Goal: Obtain resource: Download file/media

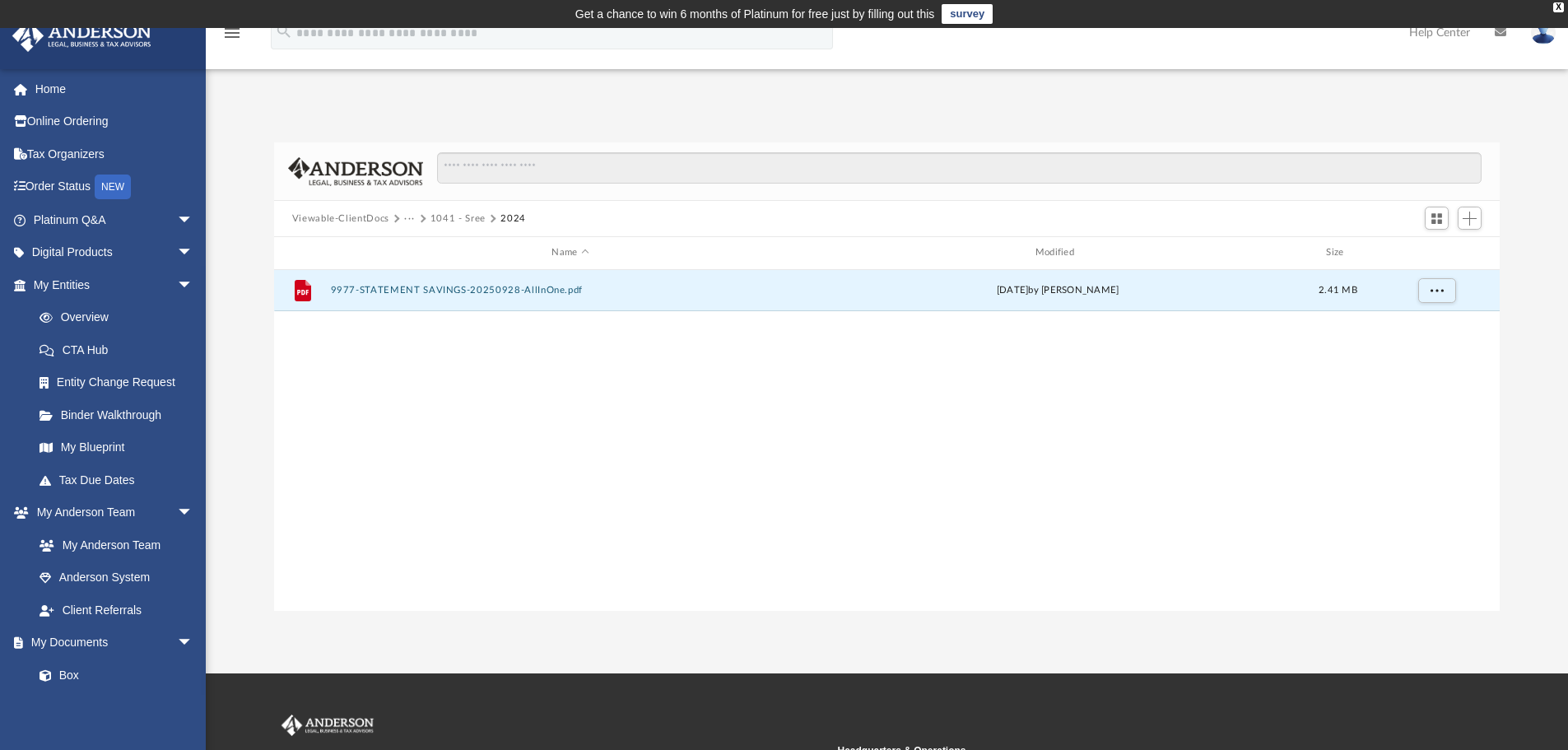
click at [889, 382] on div "File 9977-STATEMENT SAVINGS-20250928-AllInOne.pdf today by Srinivas Chaganti 2.…" at bounding box center [887, 441] width 1226 height 341
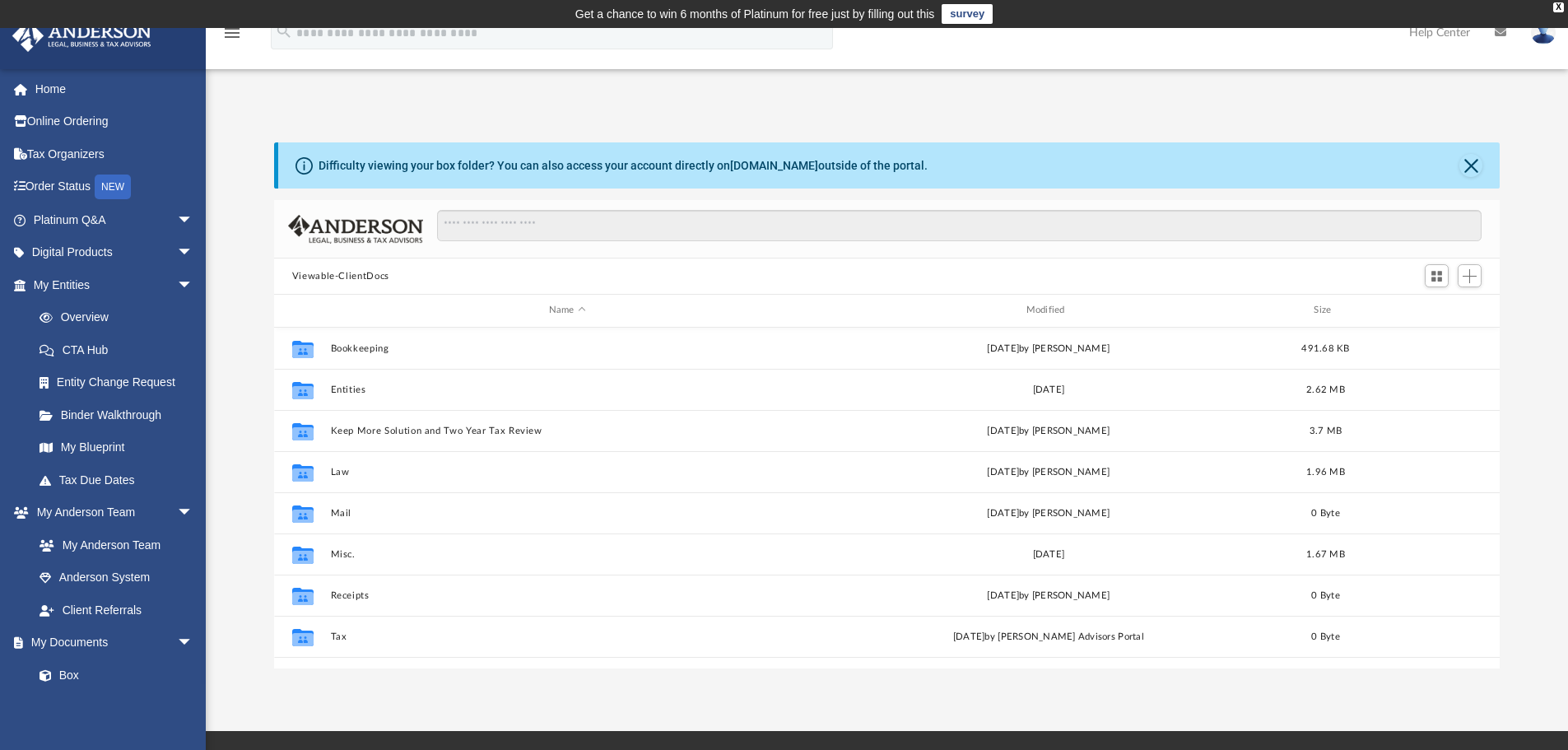
scroll to position [362, 1213]
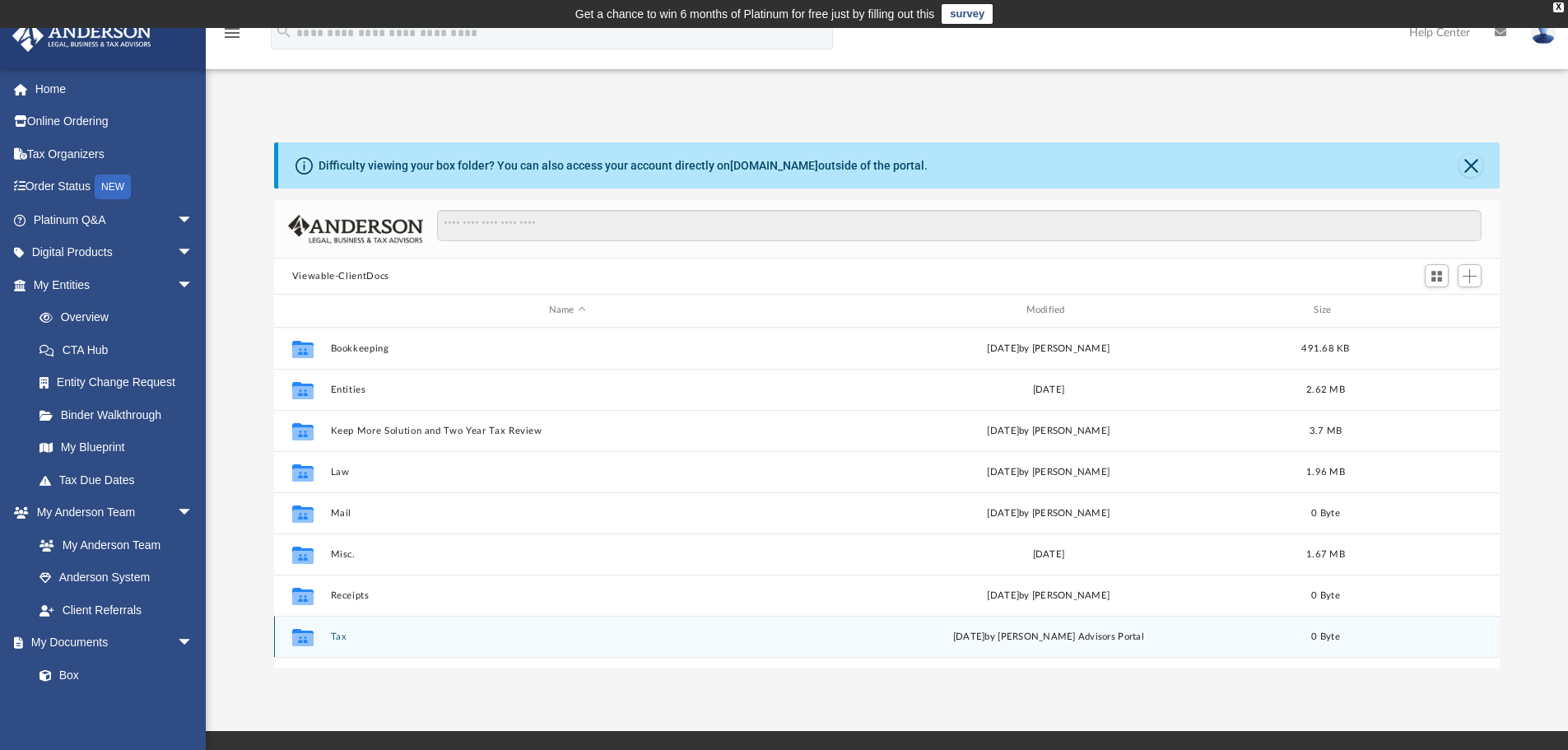
click at [338, 631] on button "Tax" at bounding box center [567, 636] width 474 height 11
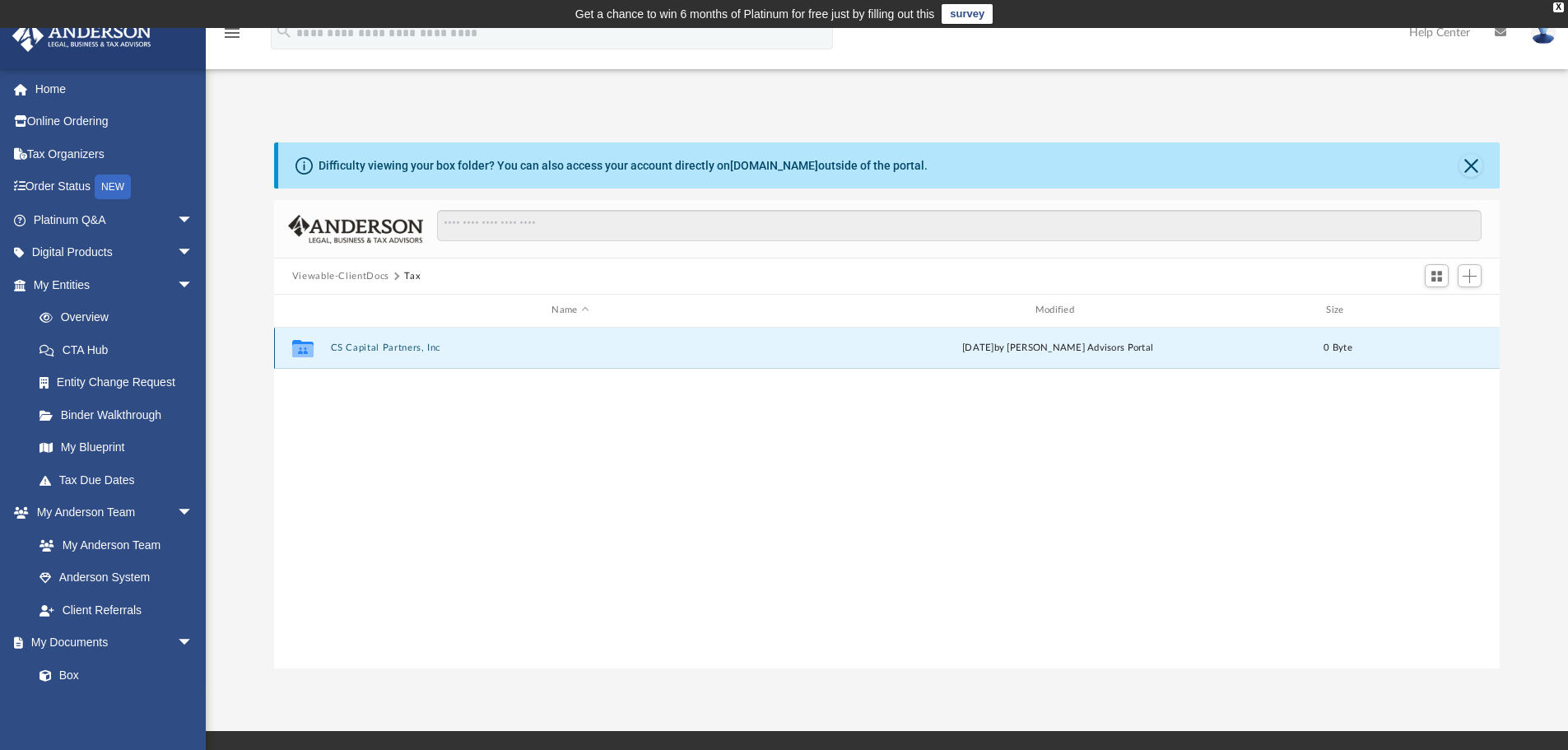
click at [374, 344] on button "CS Capital Partners, Inc" at bounding box center [570, 348] width 479 height 11
click at [347, 347] on button "2024" at bounding box center [570, 348] width 479 height 11
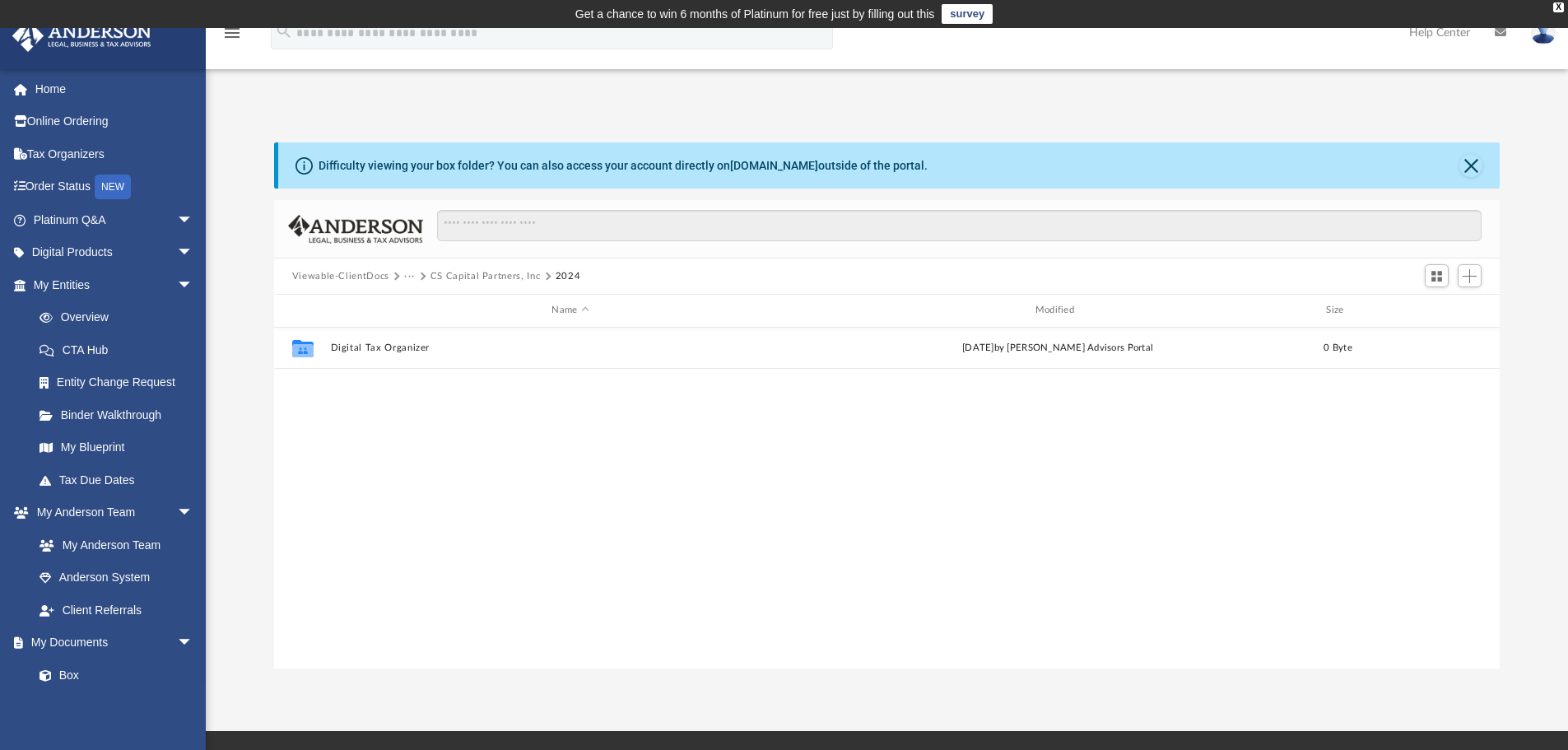
click at [377, 278] on button "Viewable-ClientDocs" at bounding box center [341, 277] width 97 height 14
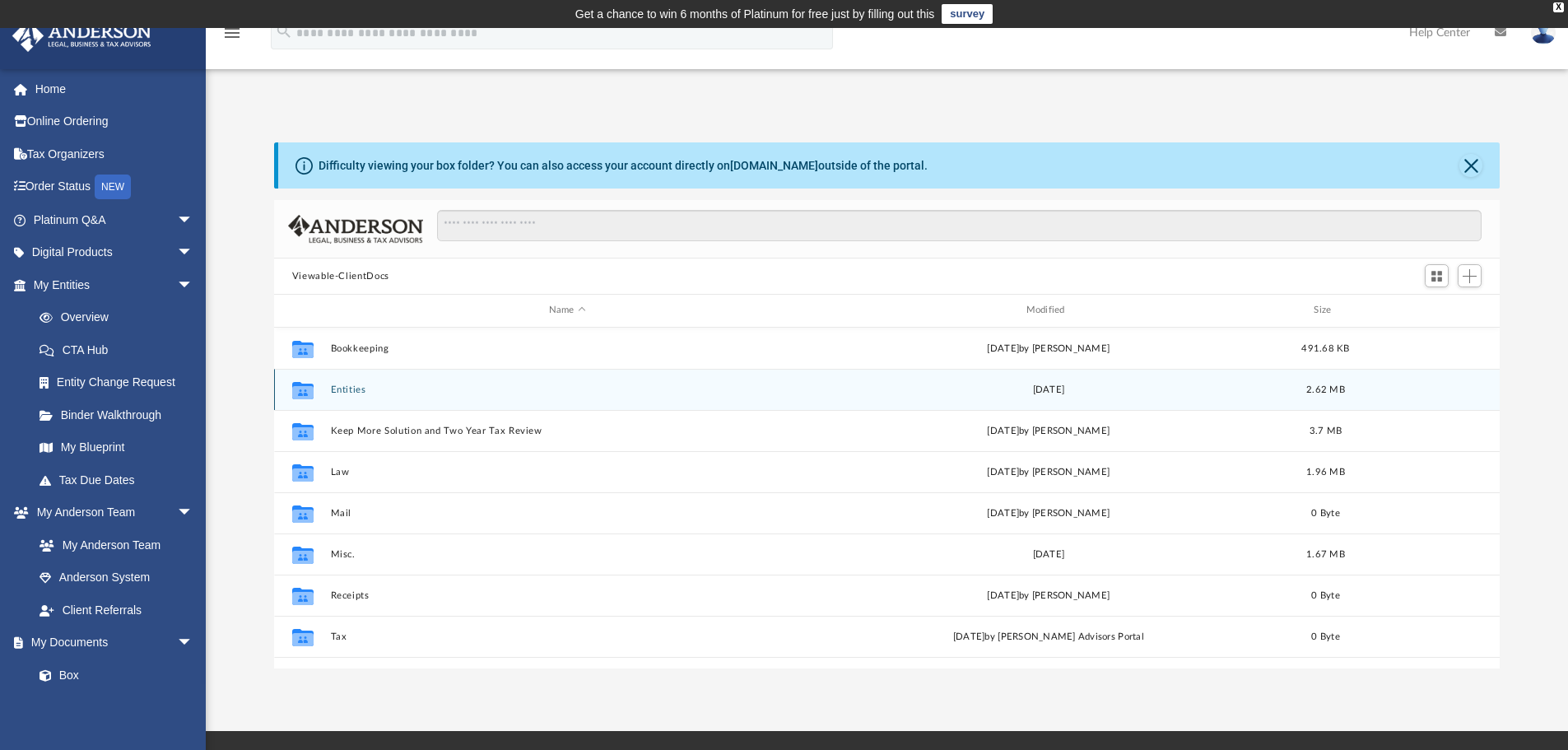
click at [346, 387] on button "Entities" at bounding box center [567, 389] width 474 height 11
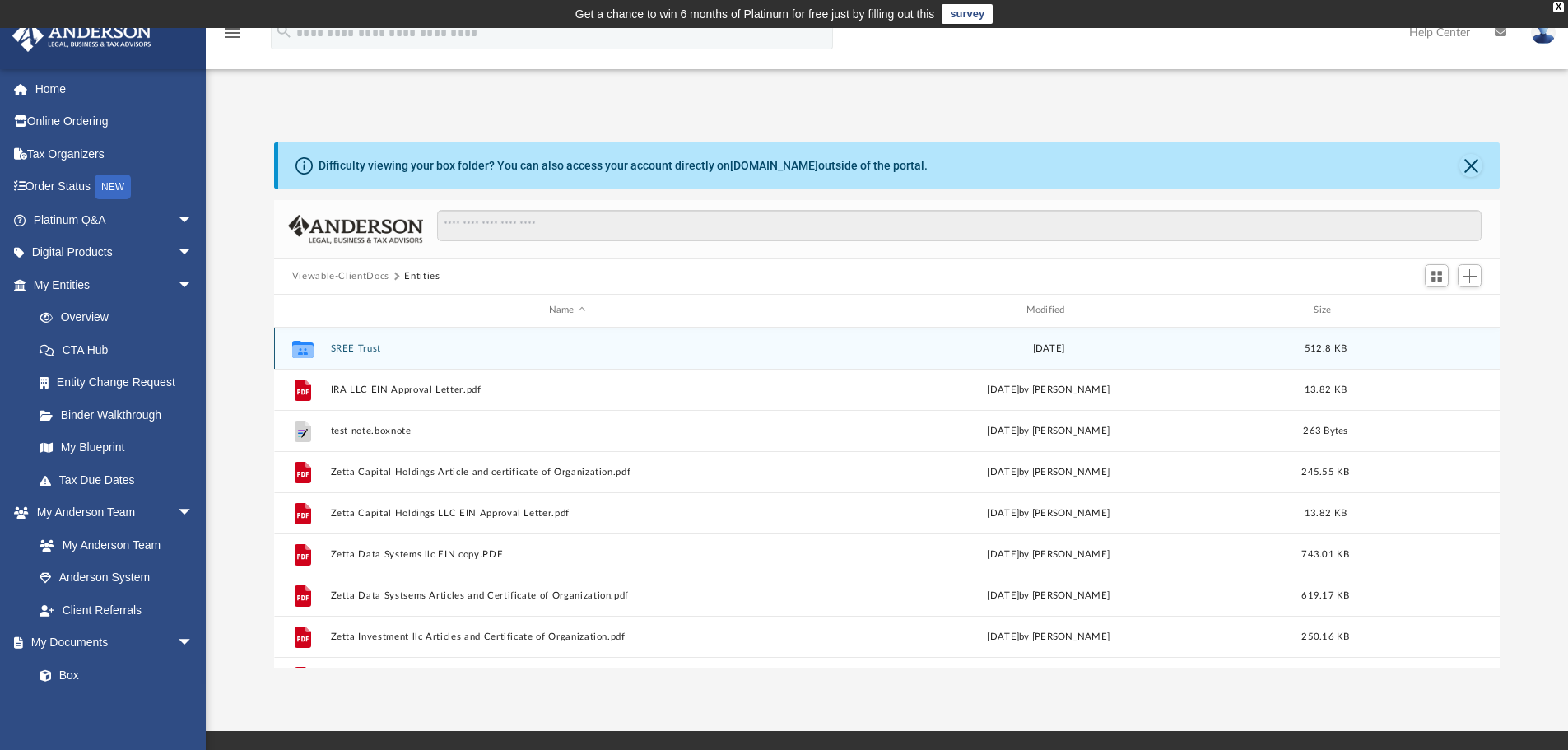
click at [356, 347] on button "SREE Trust" at bounding box center [567, 349] width 474 height 11
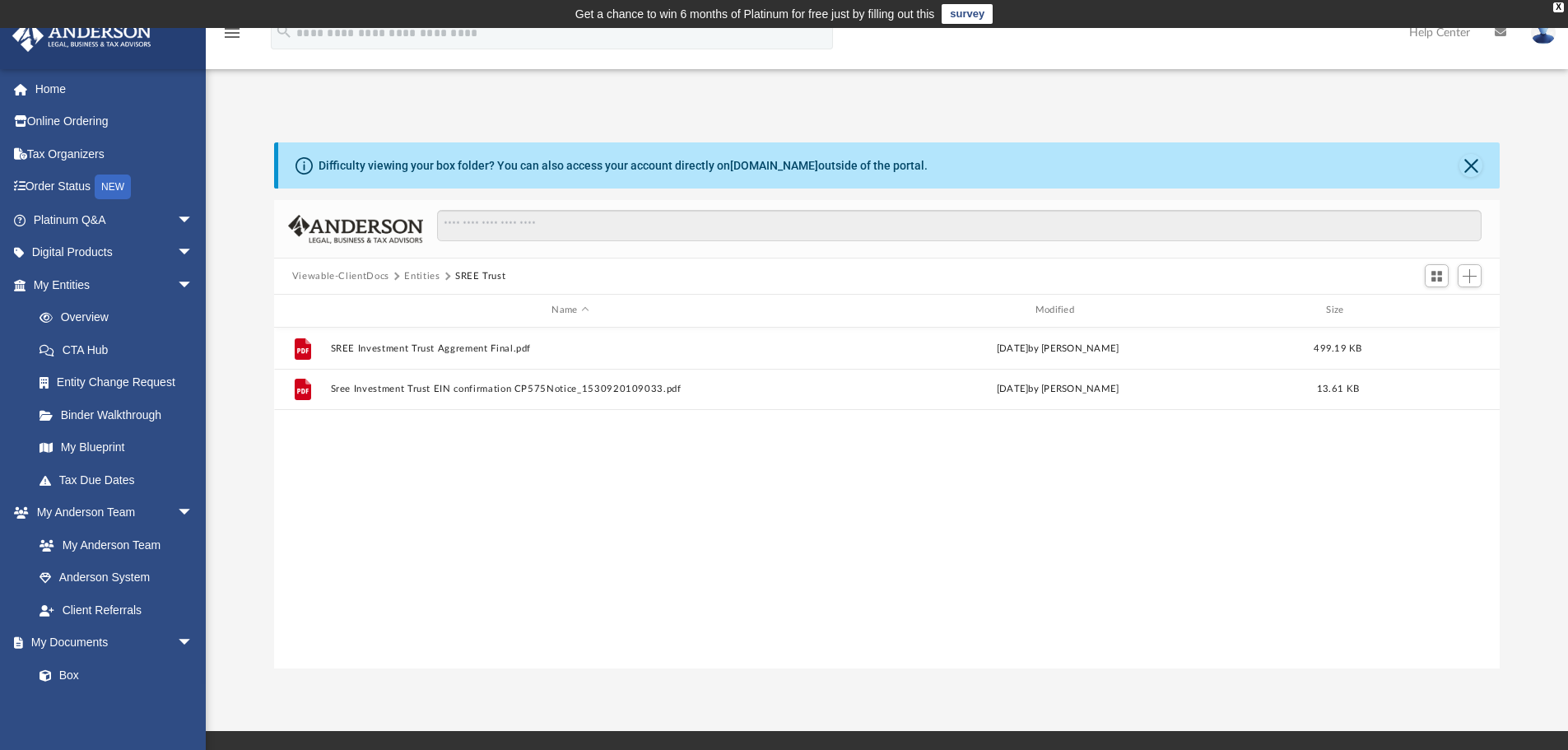
click at [412, 272] on button "Entities" at bounding box center [421, 277] width 35 height 14
click at [340, 276] on button "Viewable-ClientDocs" at bounding box center [341, 277] width 97 height 14
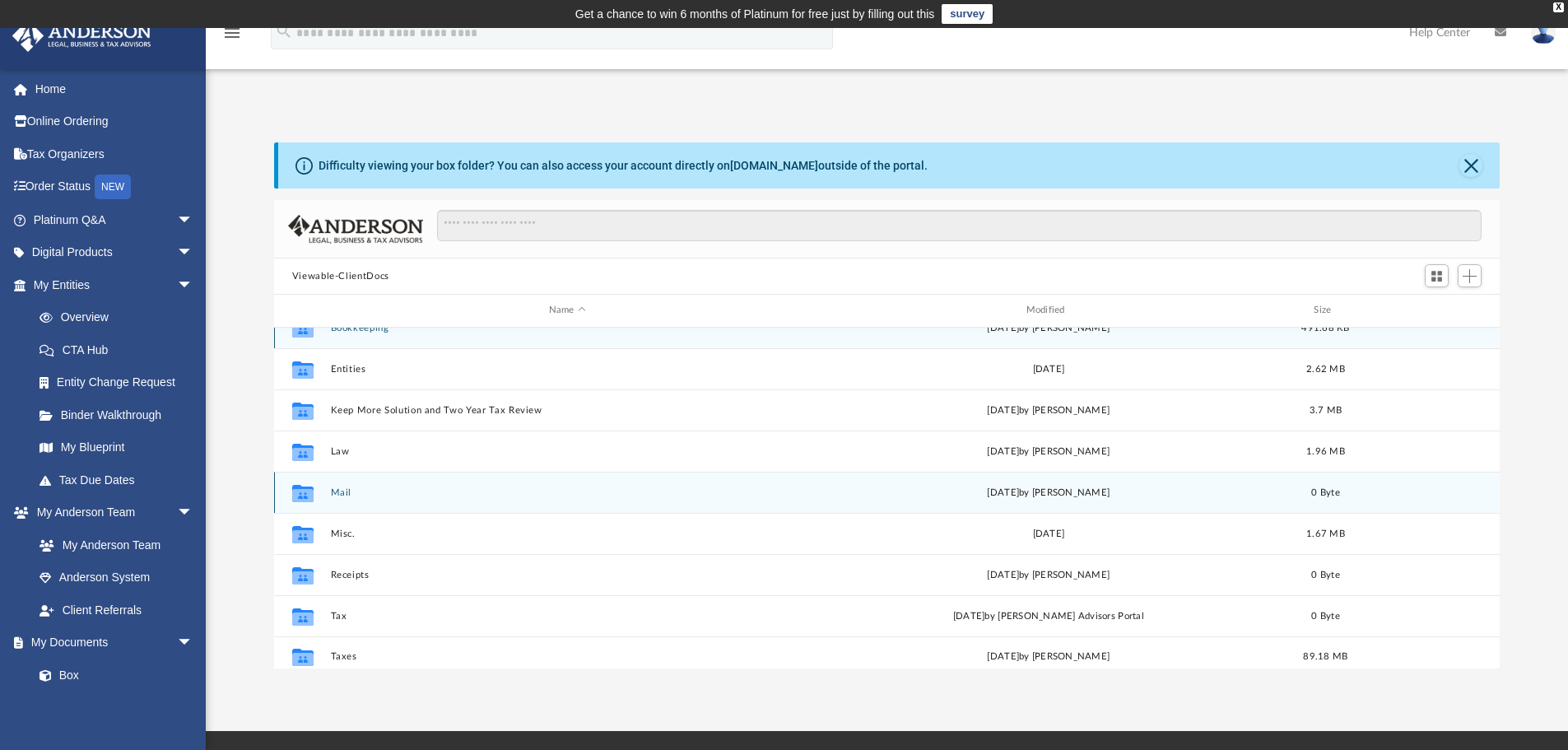
scroll to position [30, 0]
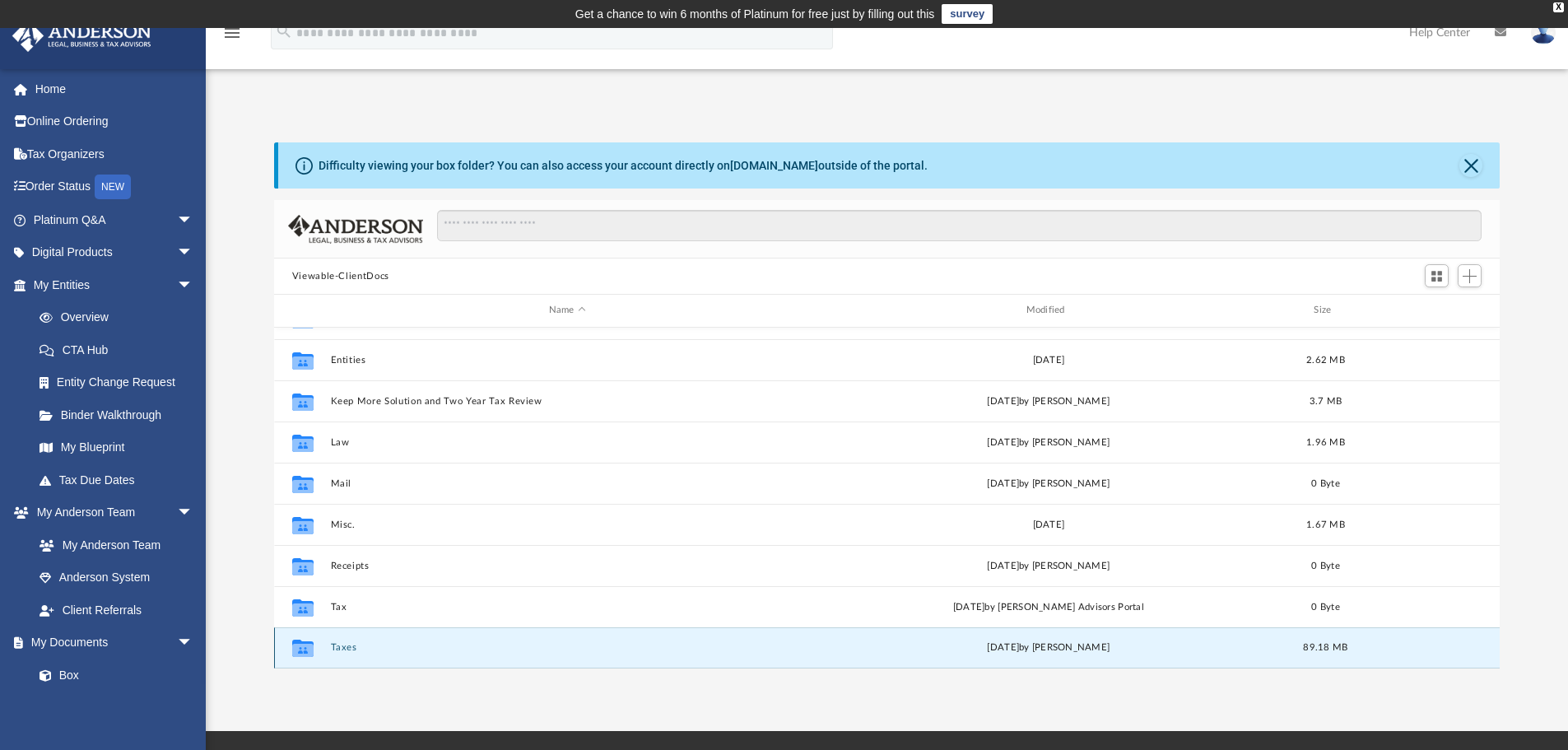
click at [342, 643] on button "Taxes" at bounding box center [567, 647] width 474 height 11
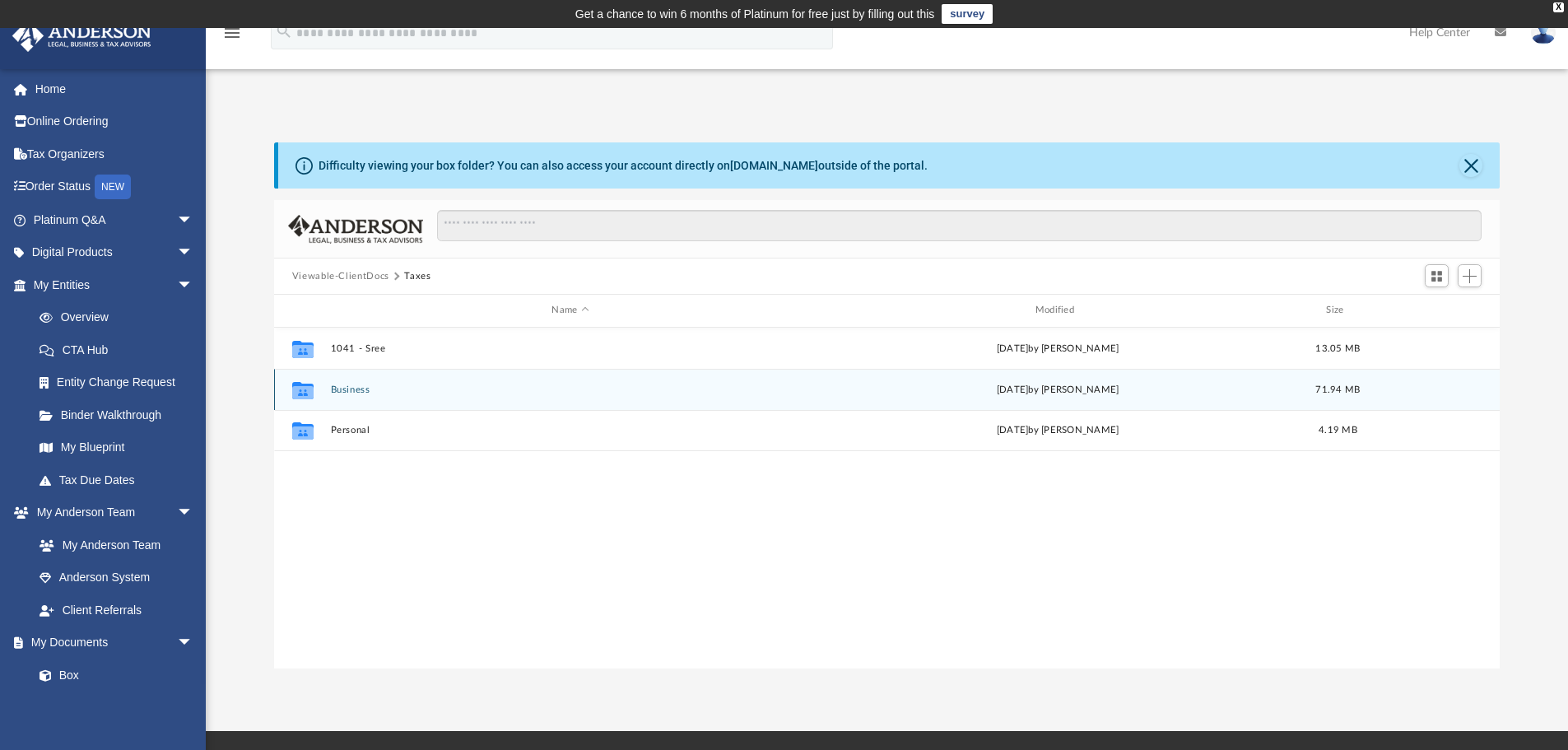
click at [351, 387] on button "Business" at bounding box center [570, 389] width 479 height 11
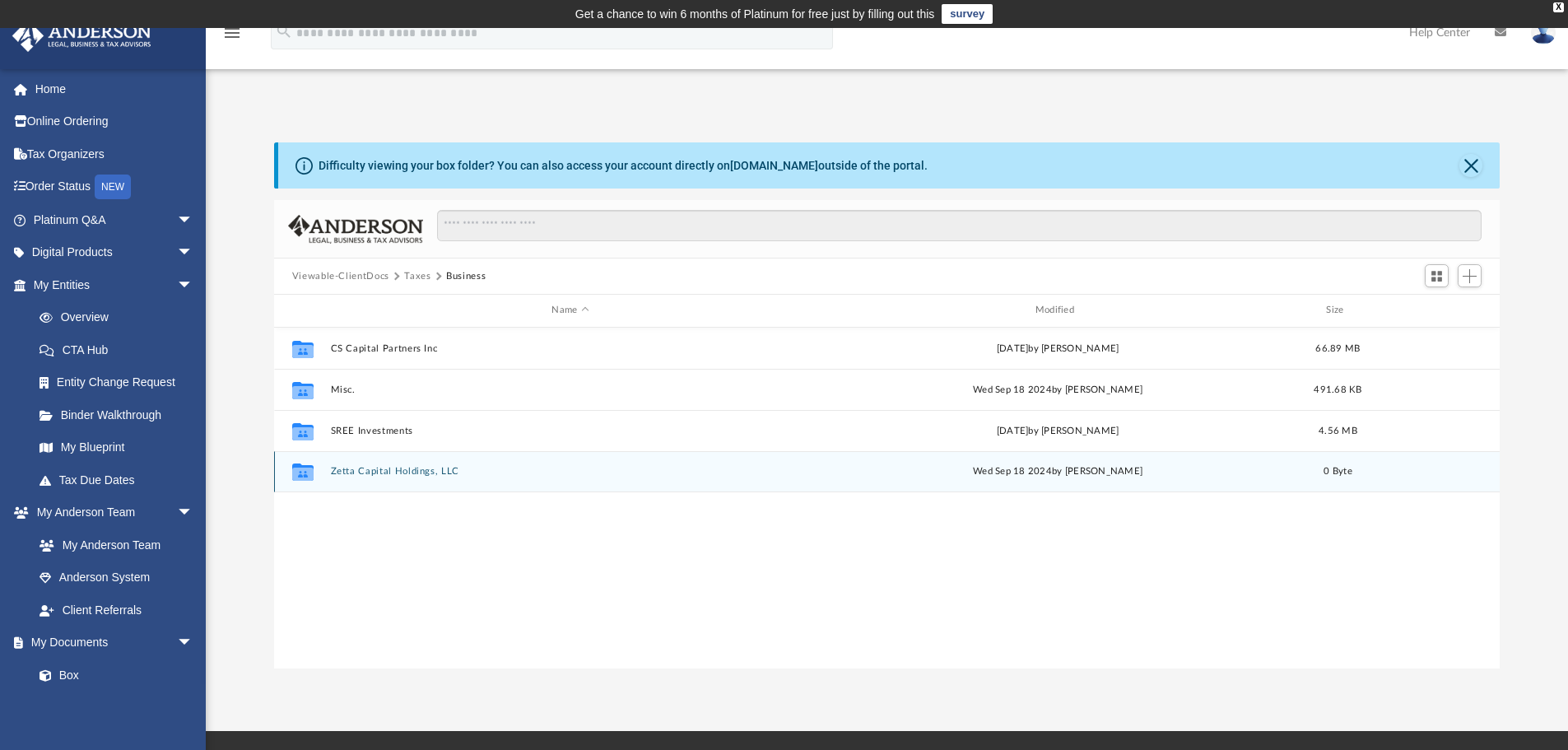
click at [360, 470] on button "Zetta Capital Holdings, LLC" at bounding box center [570, 471] width 479 height 11
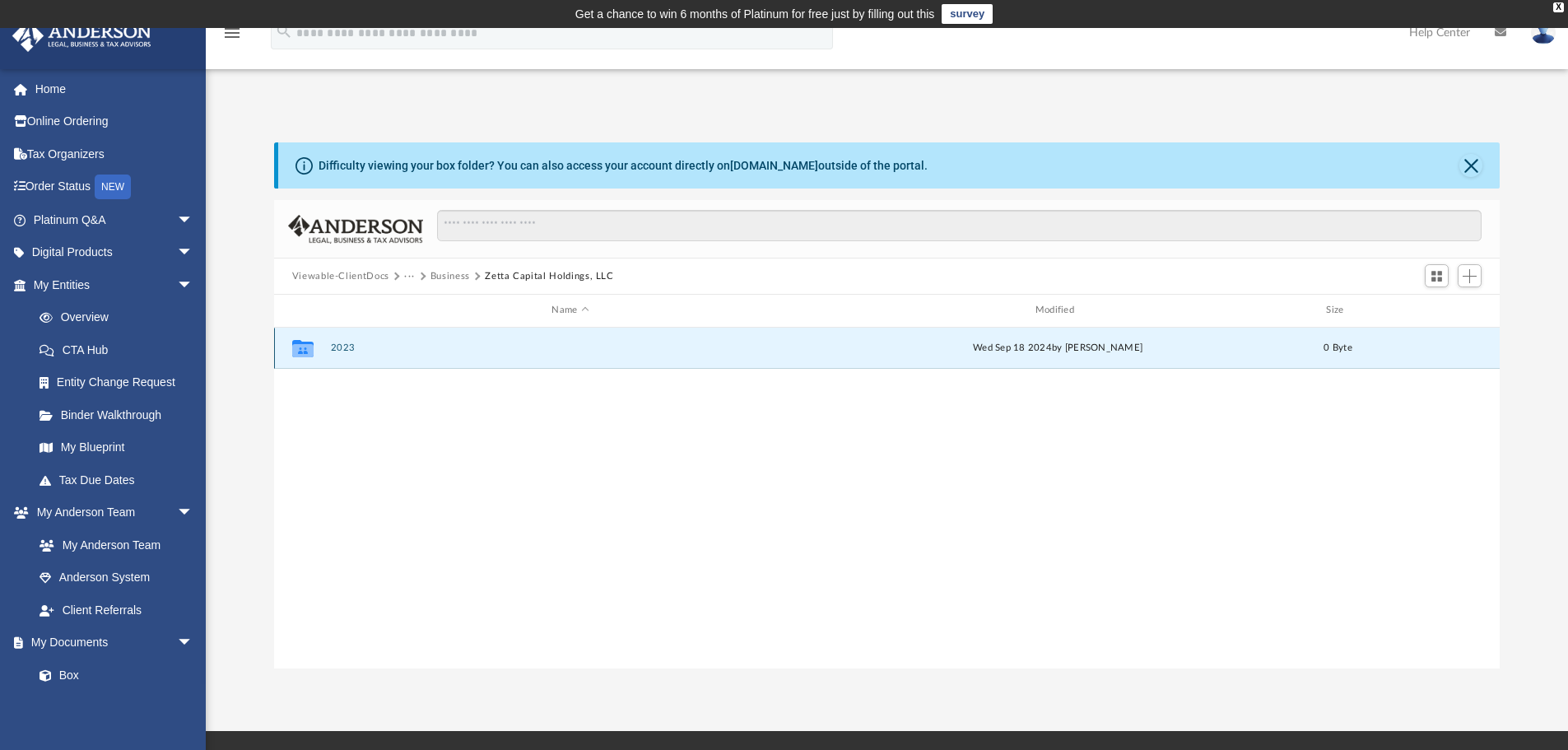
click at [342, 346] on button "2023" at bounding box center [570, 348] width 479 height 11
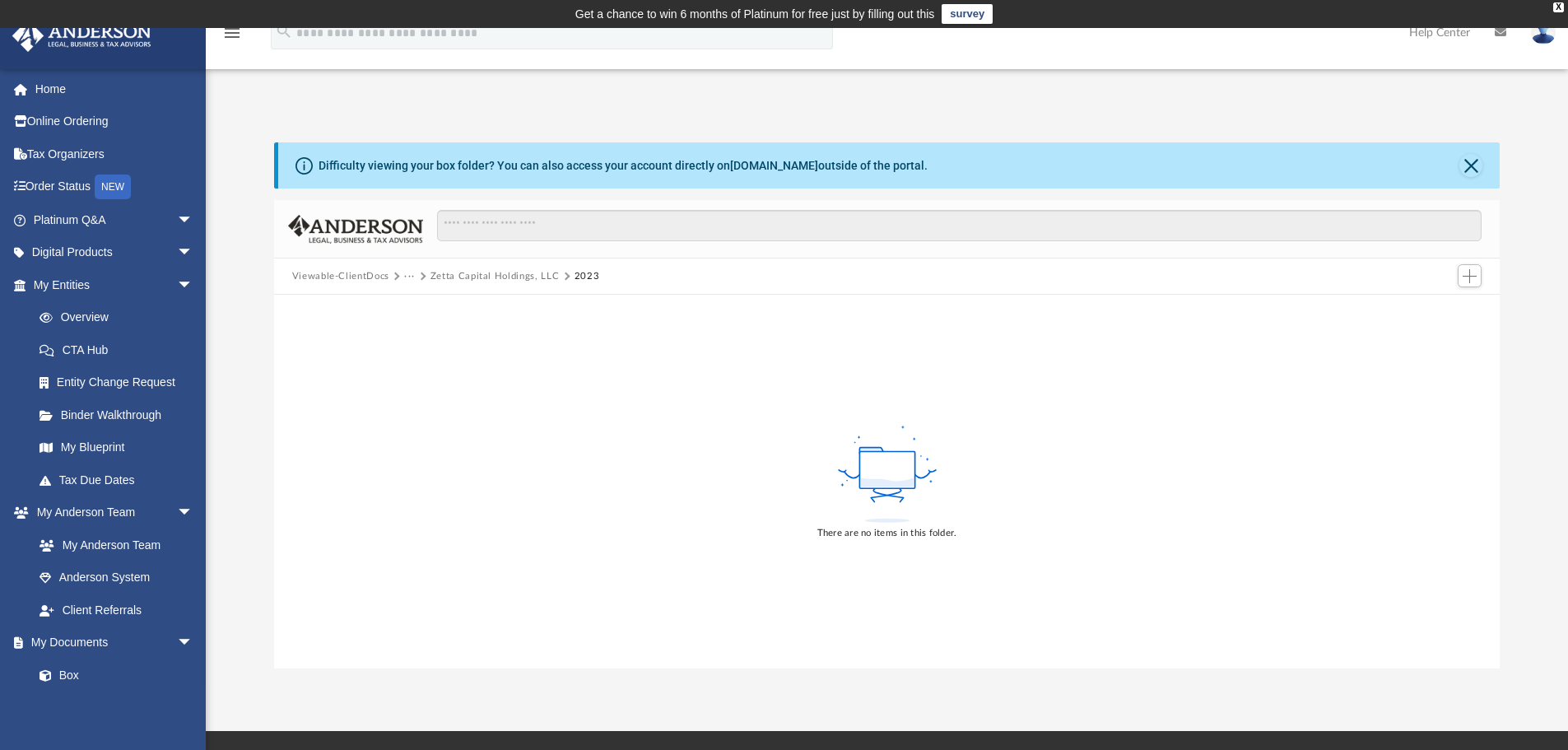
click at [492, 457] on div "There are no items in this folder." at bounding box center [887, 481] width 1226 height 374
click at [356, 277] on button "Viewable-ClientDocs" at bounding box center [341, 277] width 97 height 14
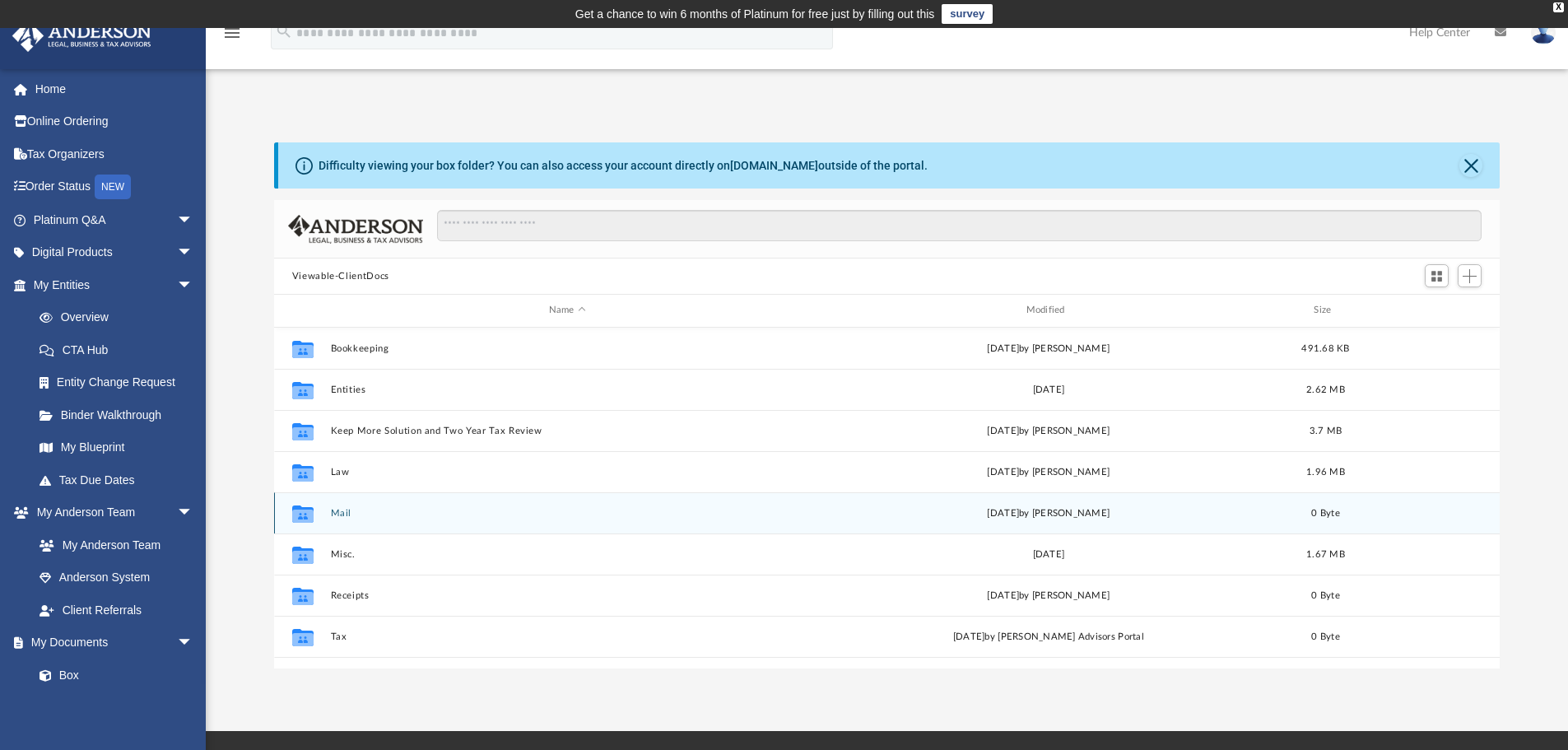
scroll to position [30, 0]
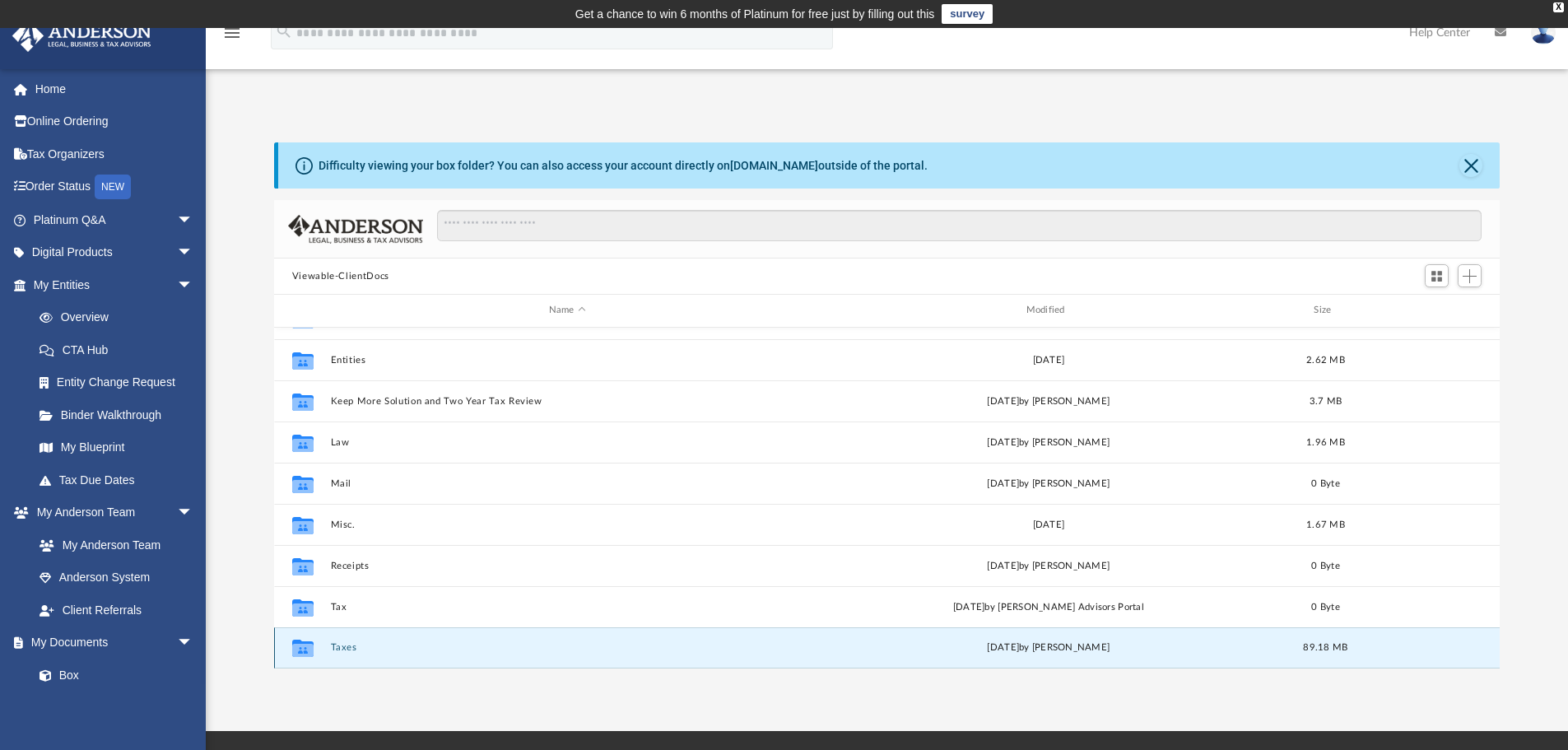
click at [339, 647] on button "Taxes" at bounding box center [567, 647] width 474 height 11
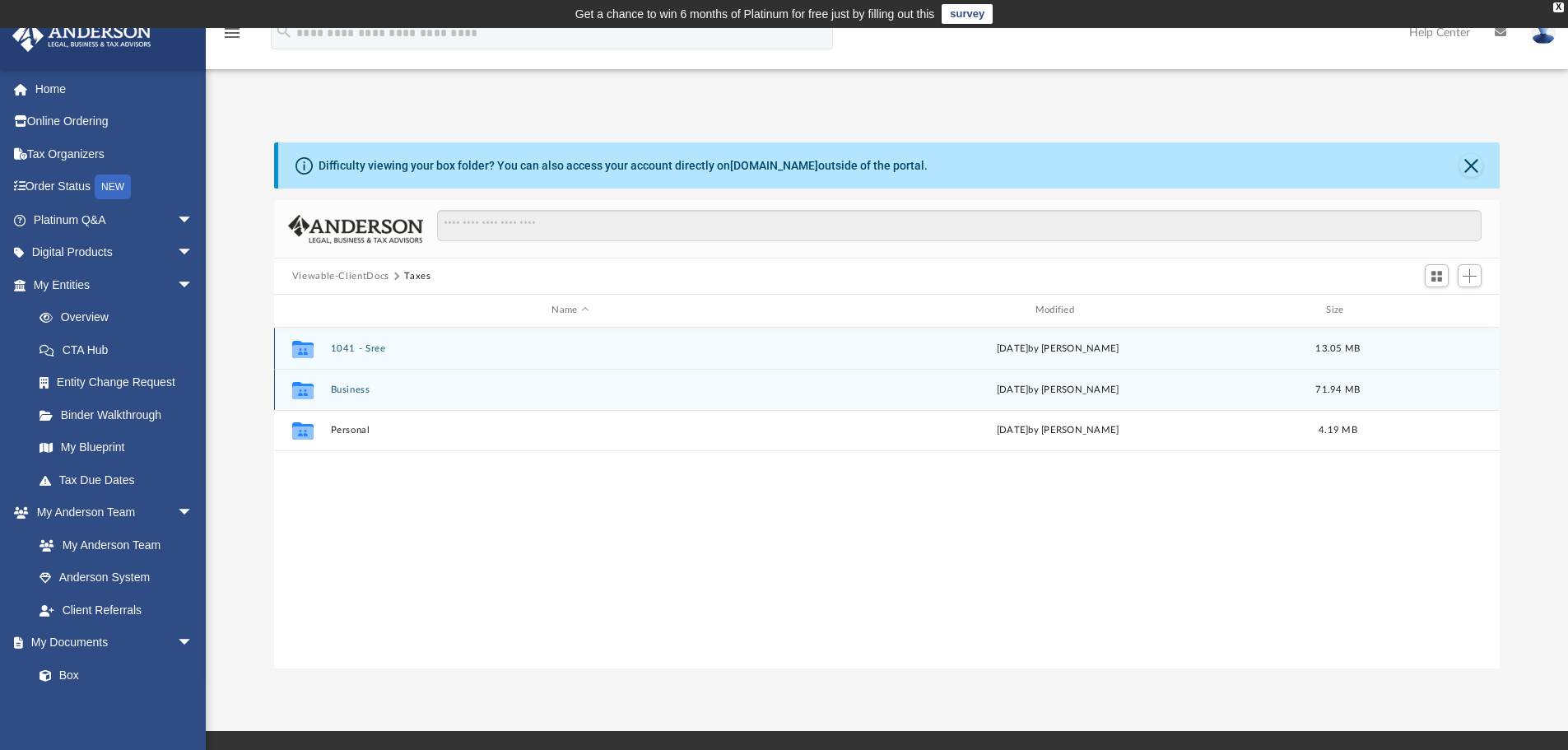
scroll to position [0, 0]
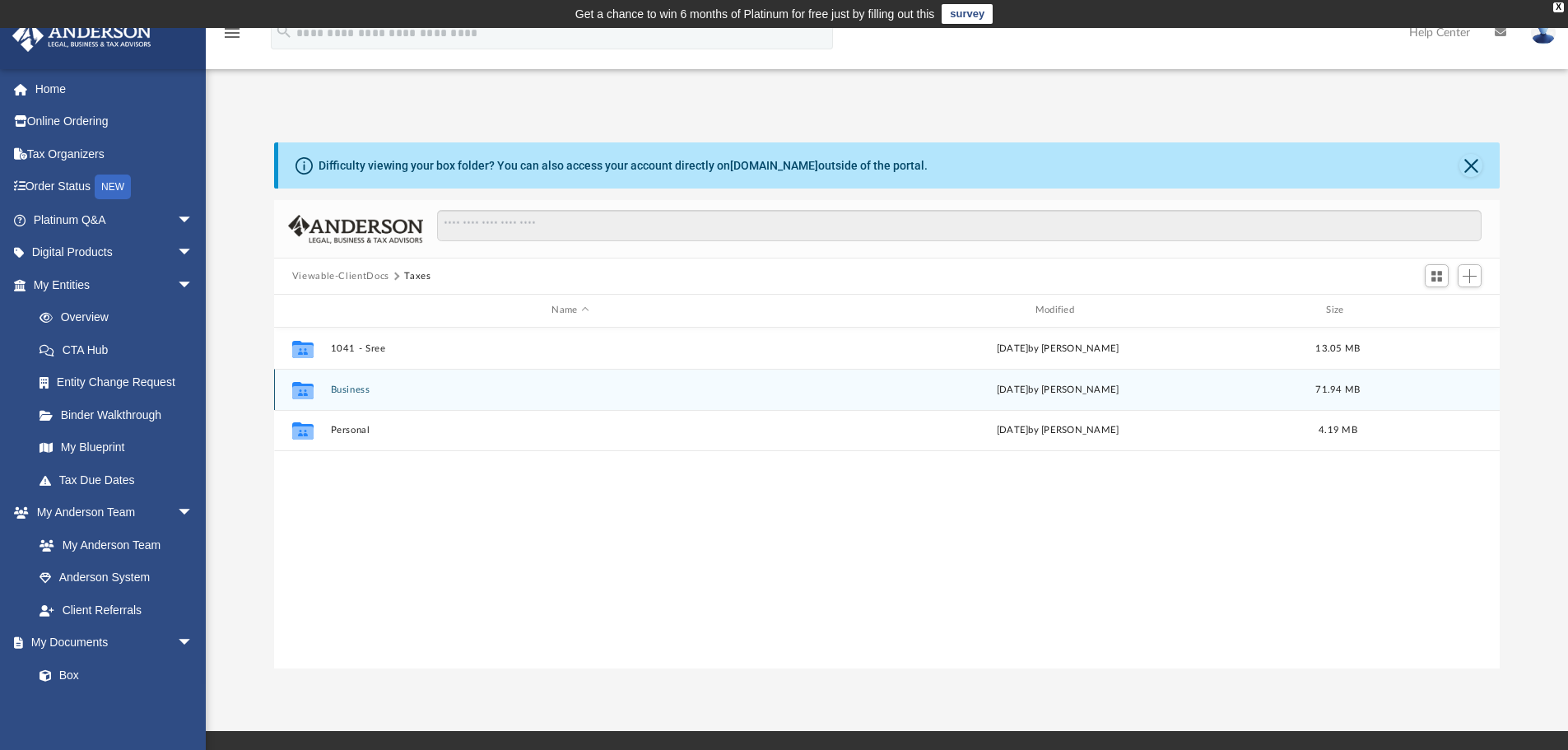
click at [349, 389] on button "Business" at bounding box center [570, 389] width 479 height 11
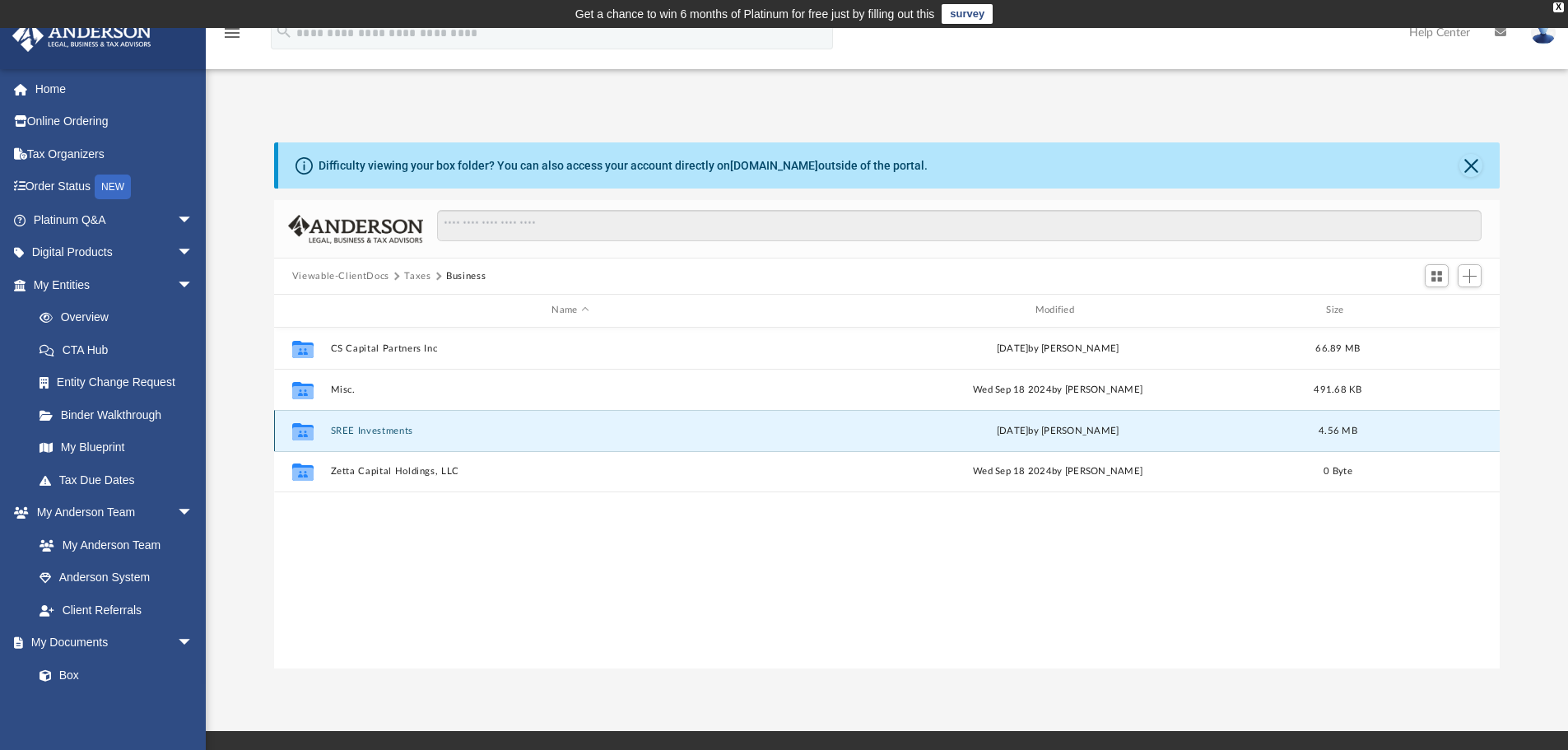
click at [377, 429] on button "SREE Investments" at bounding box center [570, 431] width 479 height 11
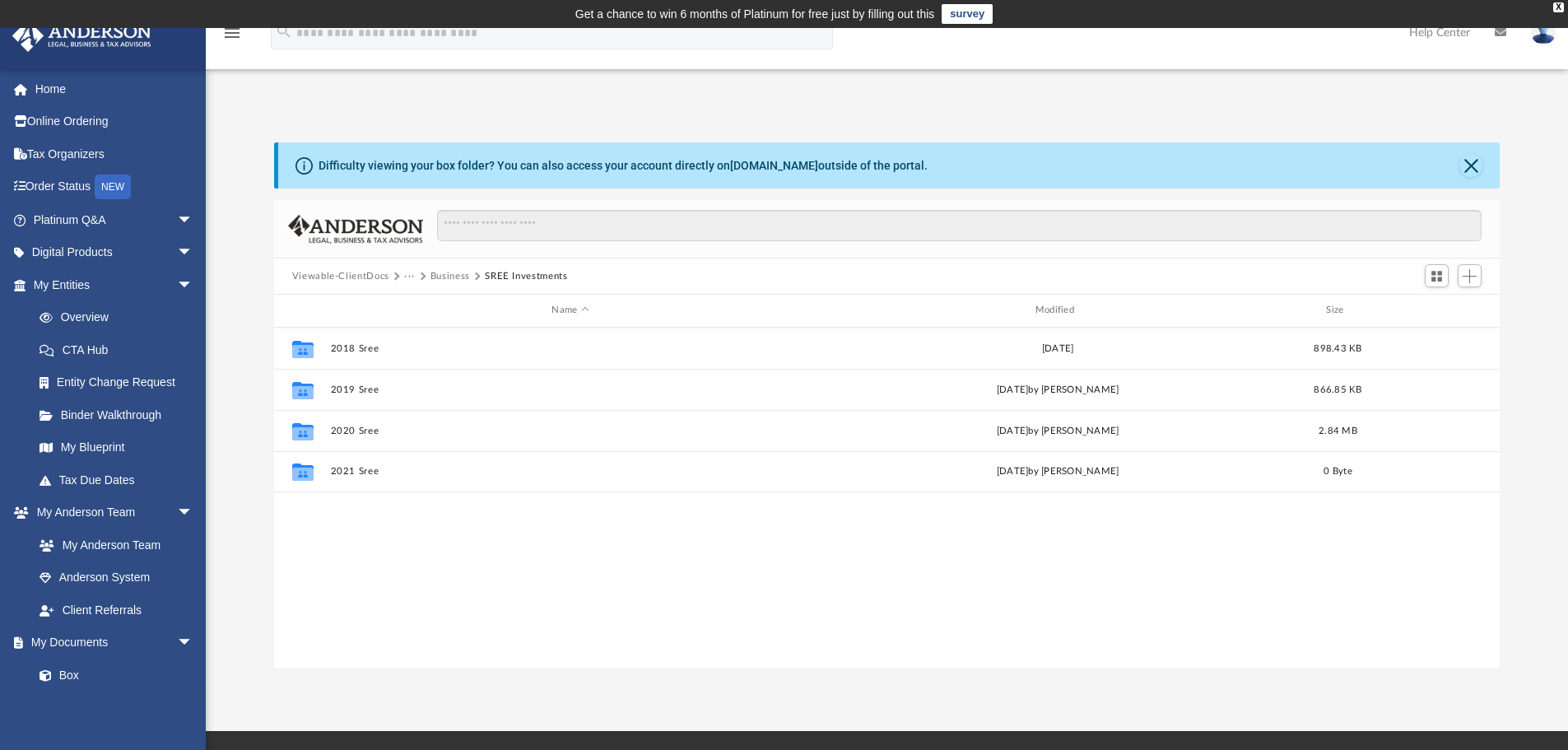
click at [460, 276] on button "Business" at bounding box center [451, 277] width 40 height 14
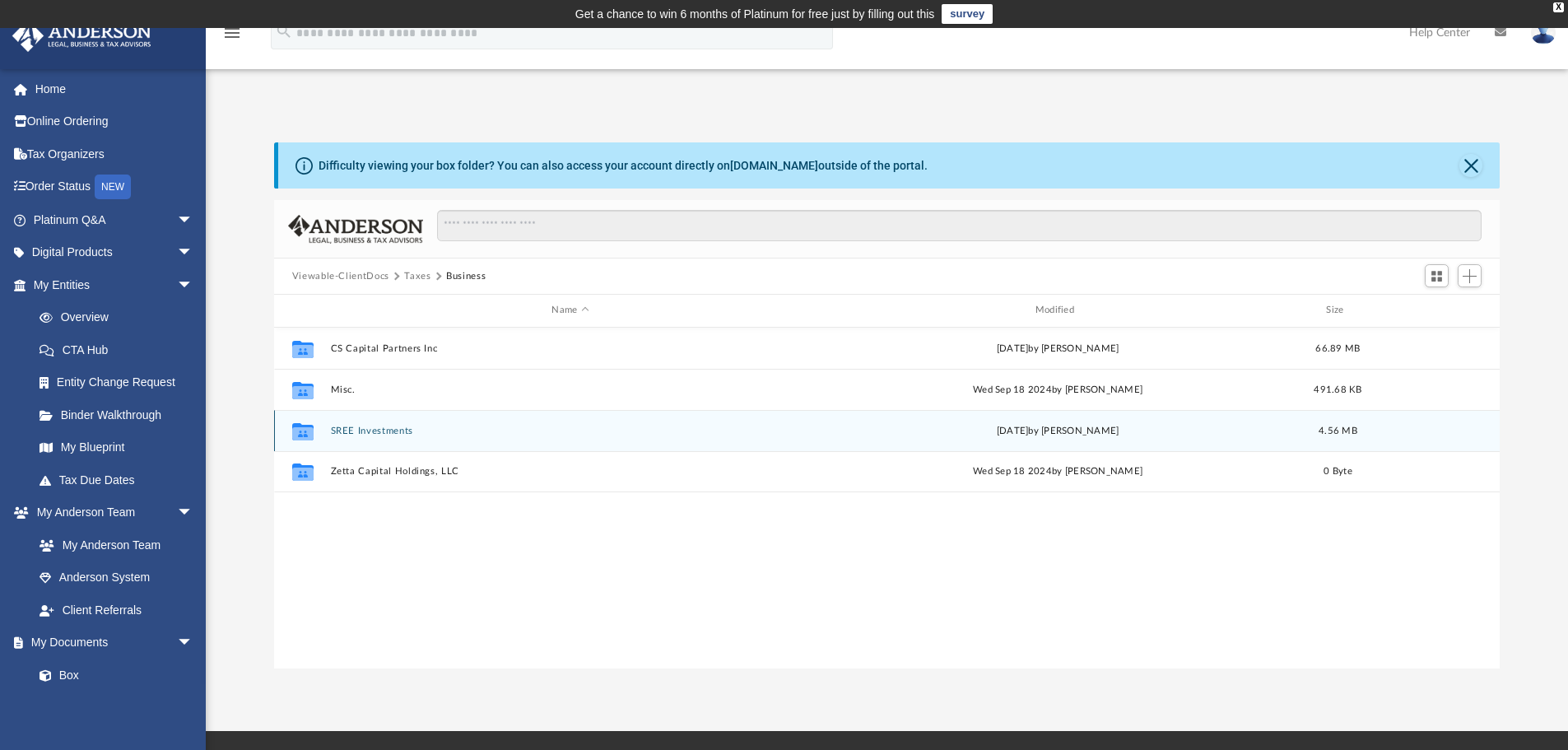
click at [392, 431] on button "SREE Investments" at bounding box center [570, 431] width 479 height 11
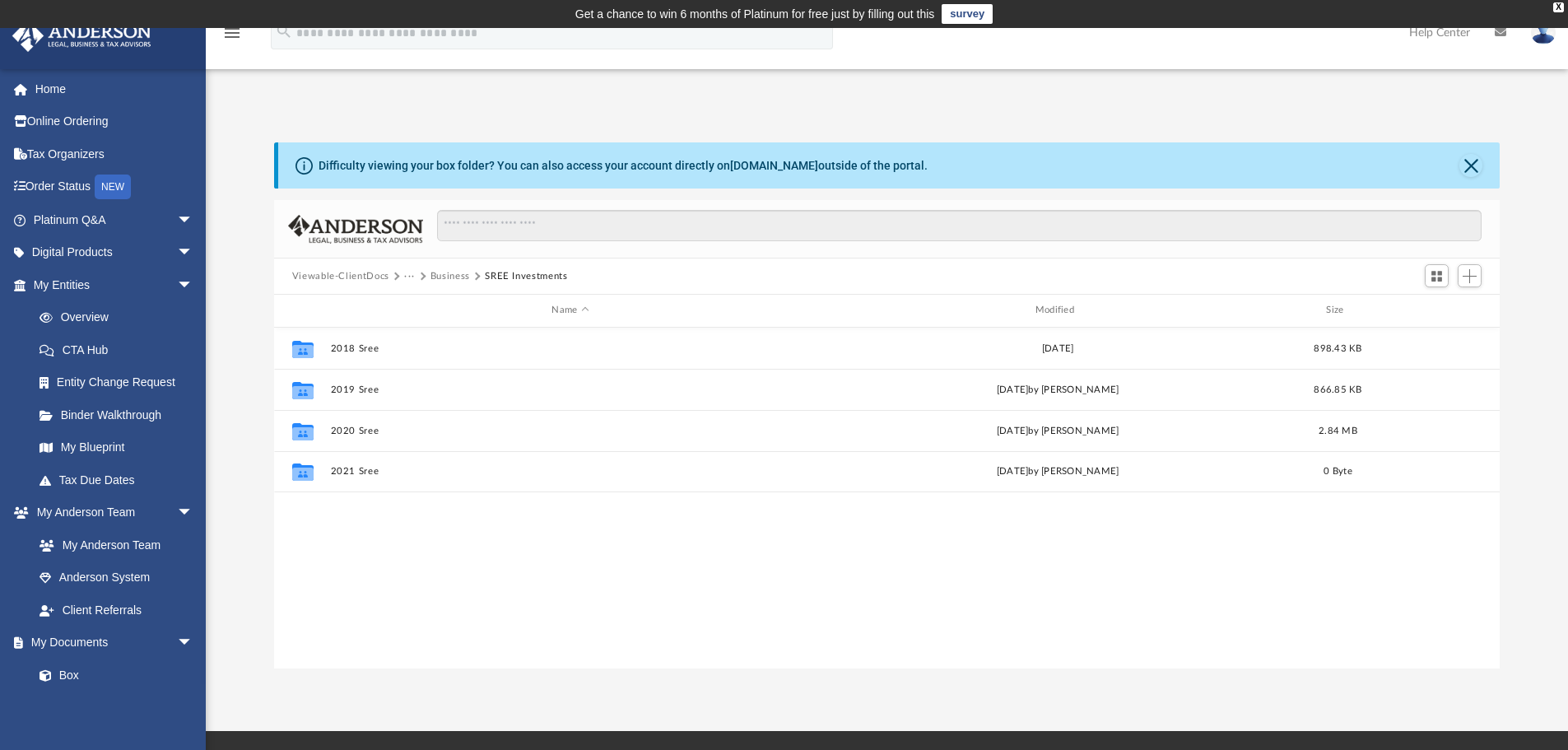
click at [370, 276] on button "Viewable-ClientDocs" at bounding box center [341, 277] width 97 height 14
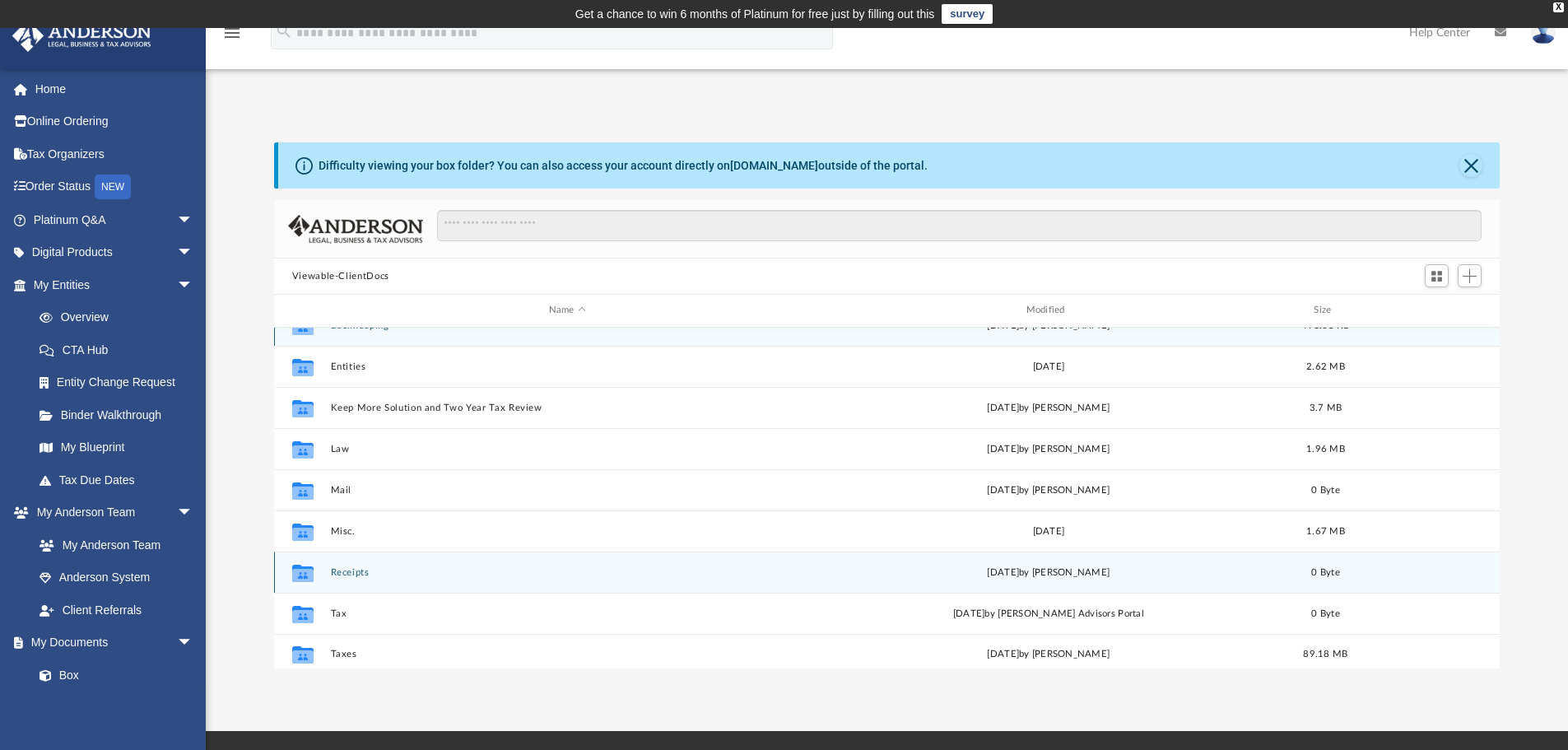
scroll to position [30, 0]
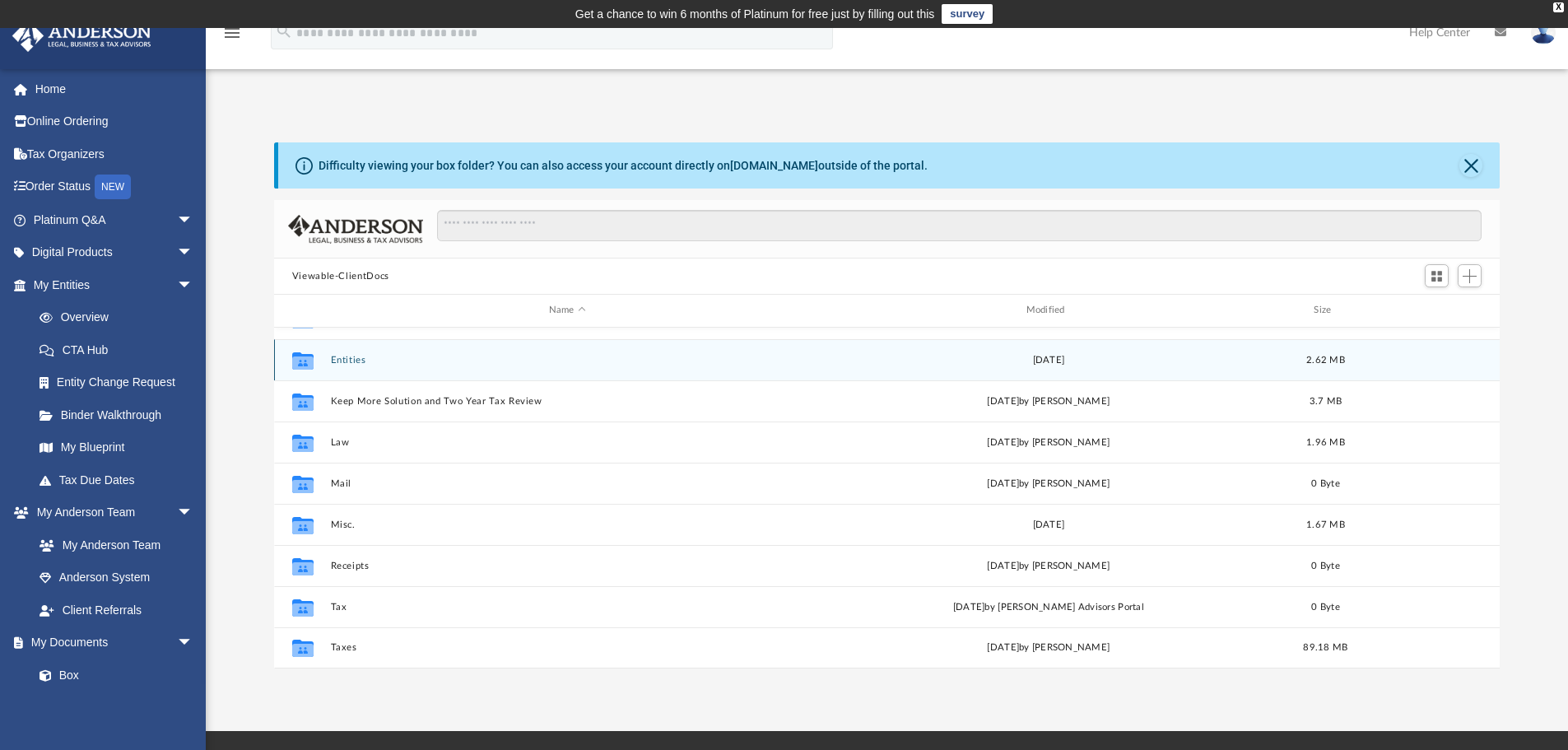
click at [347, 359] on button "Entities" at bounding box center [567, 361] width 474 height 11
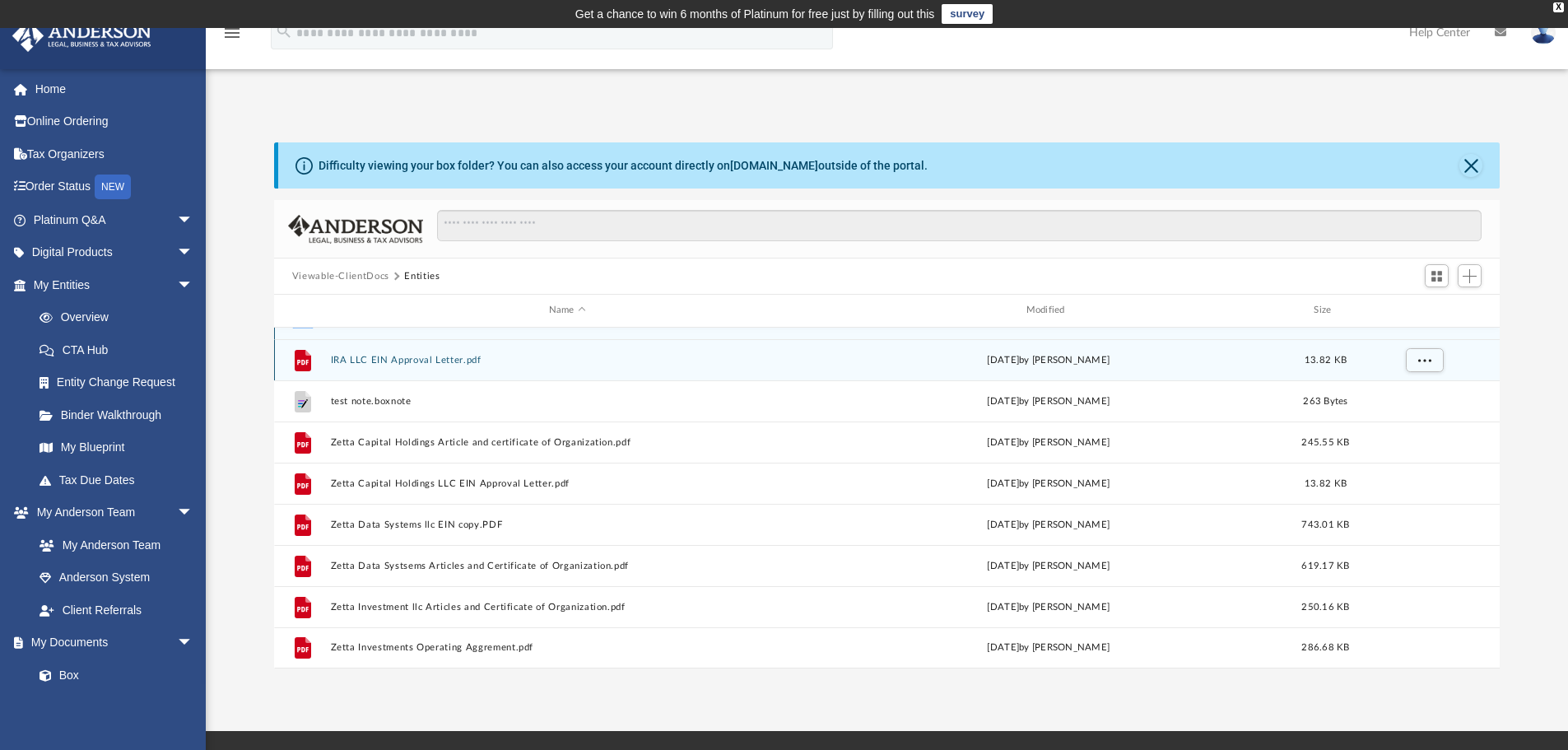
scroll to position [0, 0]
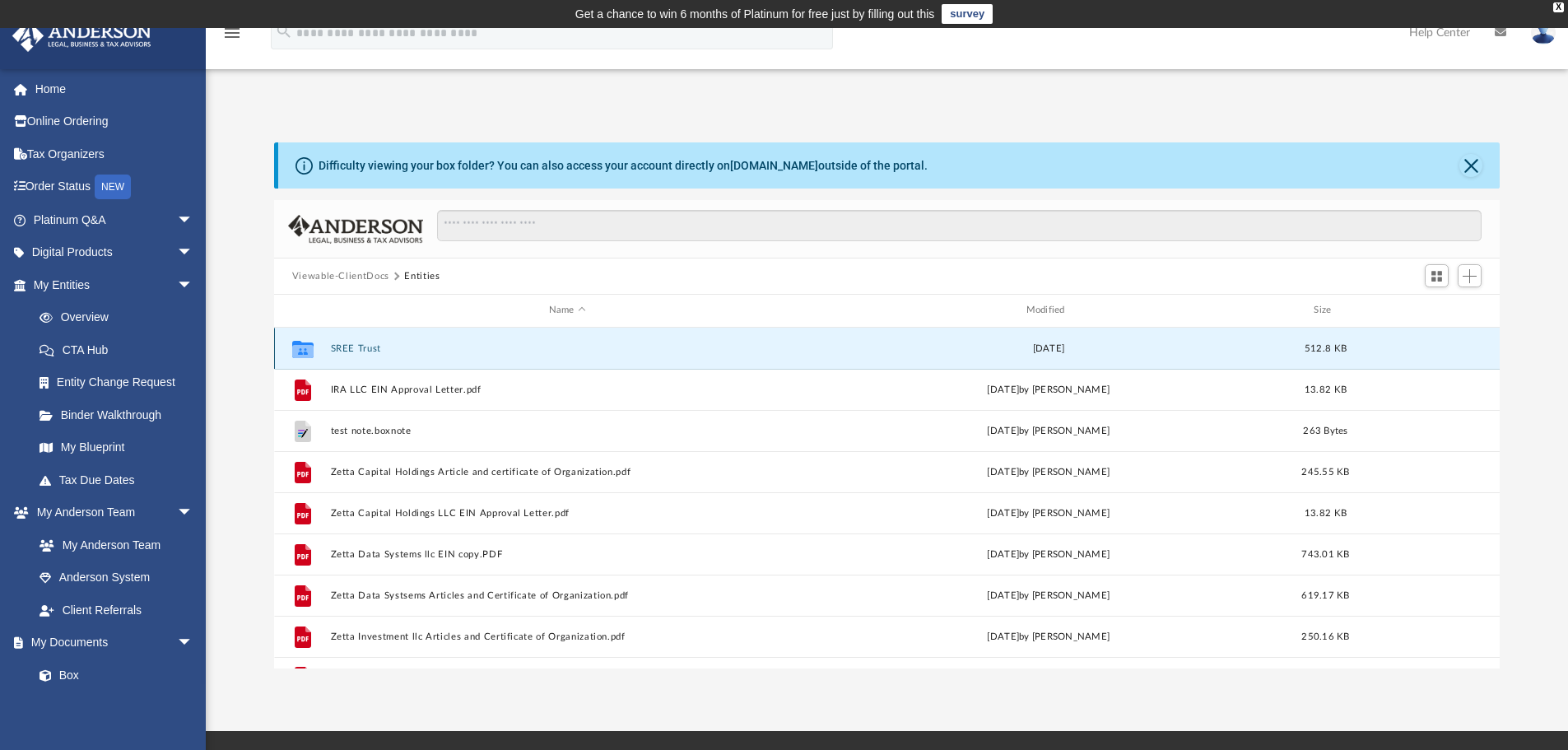
click at [355, 346] on button "SREE Trust" at bounding box center [567, 349] width 474 height 11
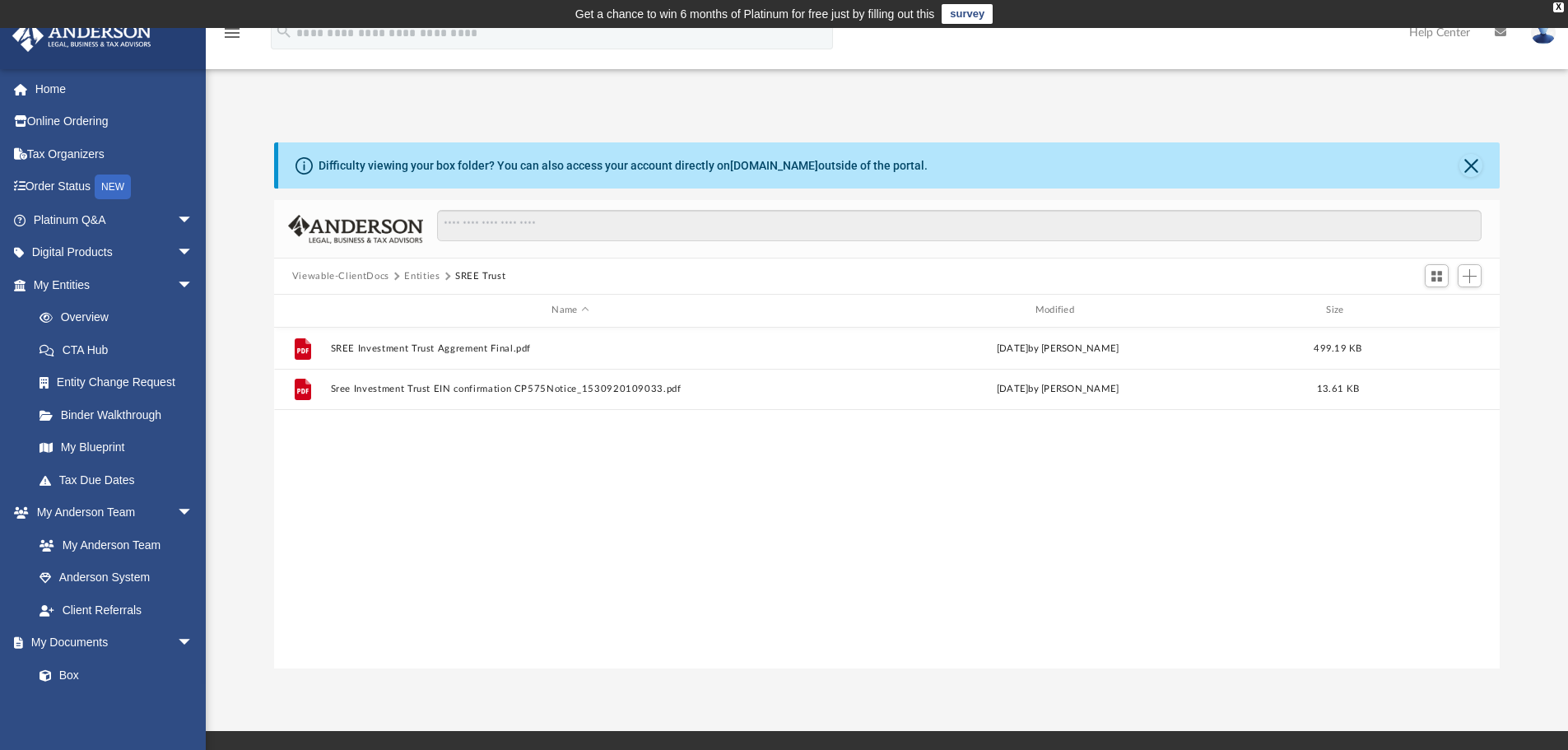
click at [422, 276] on button "Entities" at bounding box center [421, 277] width 35 height 14
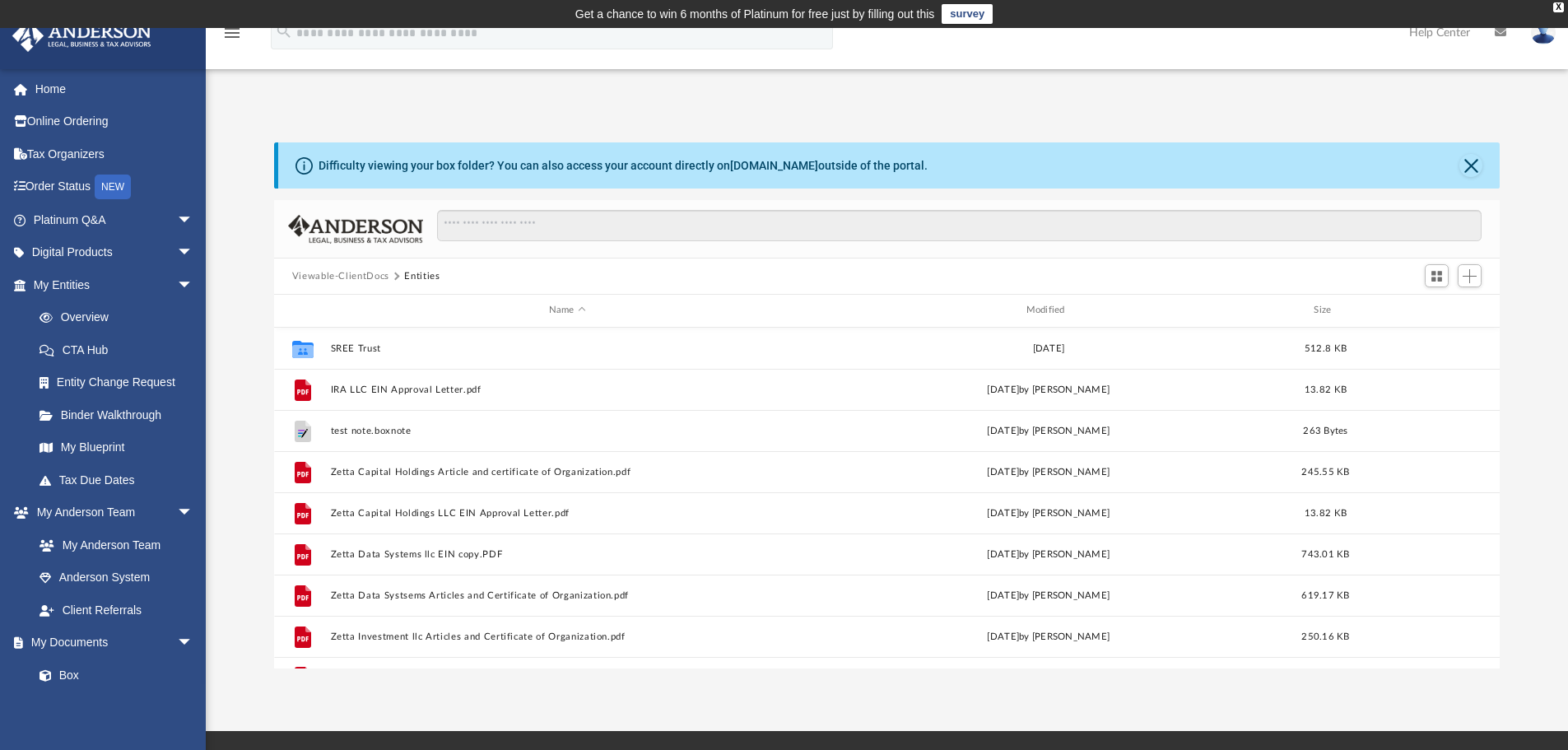
click at [379, 273] on button "Viewable-ClientDocs" at bounding box center [341, 277] width 97 height 14
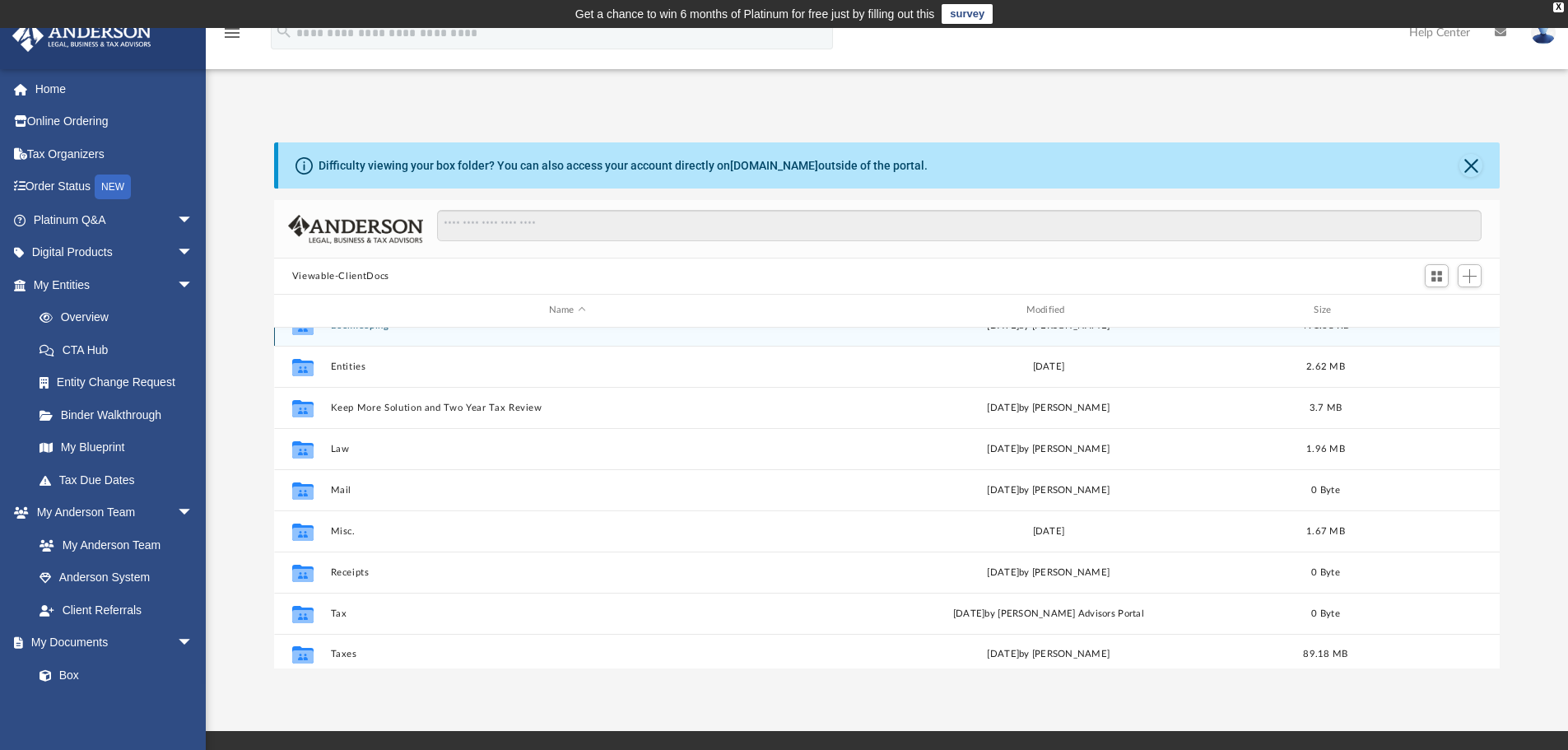
scroll to position [30, 0]
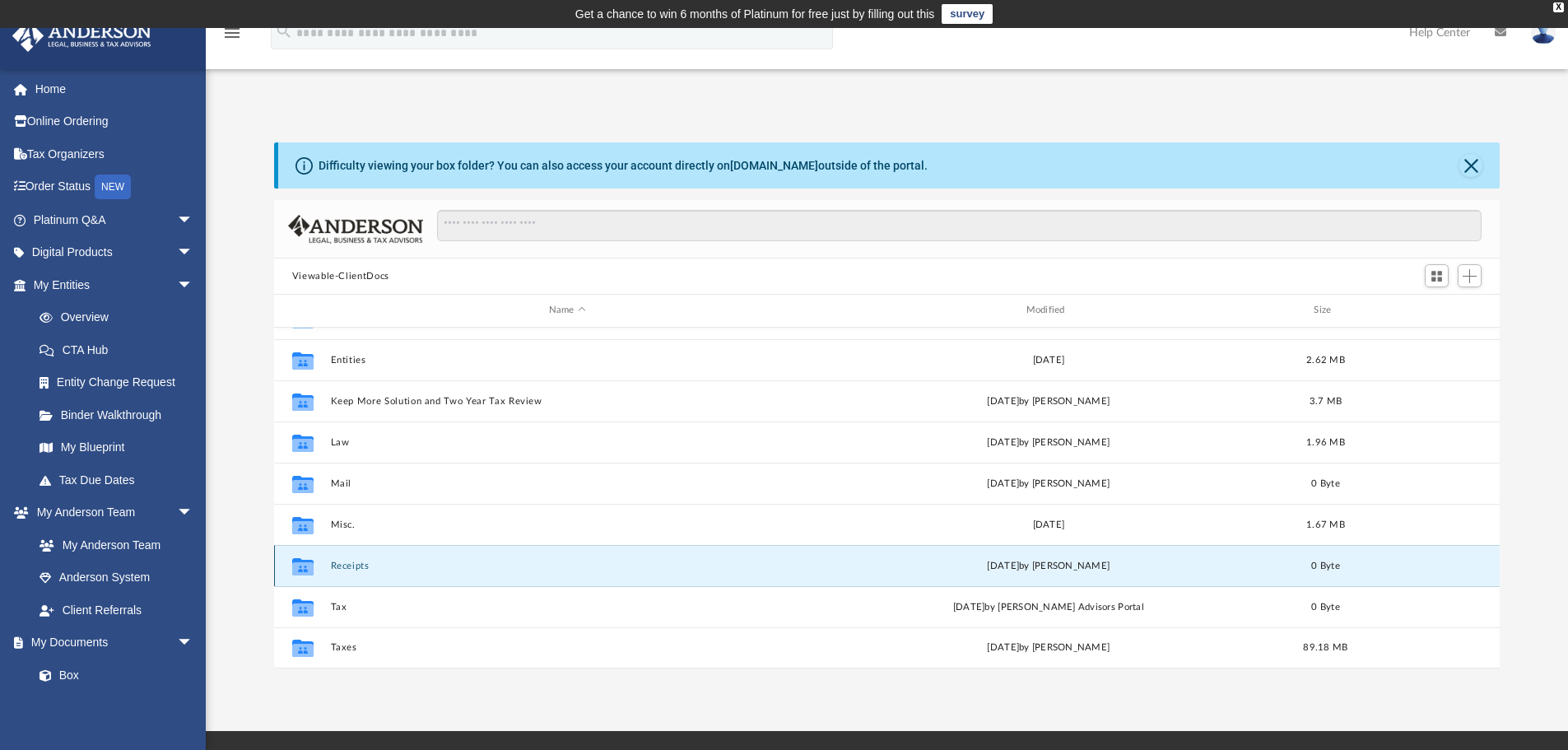
click at [351, 567] on button "Receipts" at bounding box center [567, 566] width 474 height 11
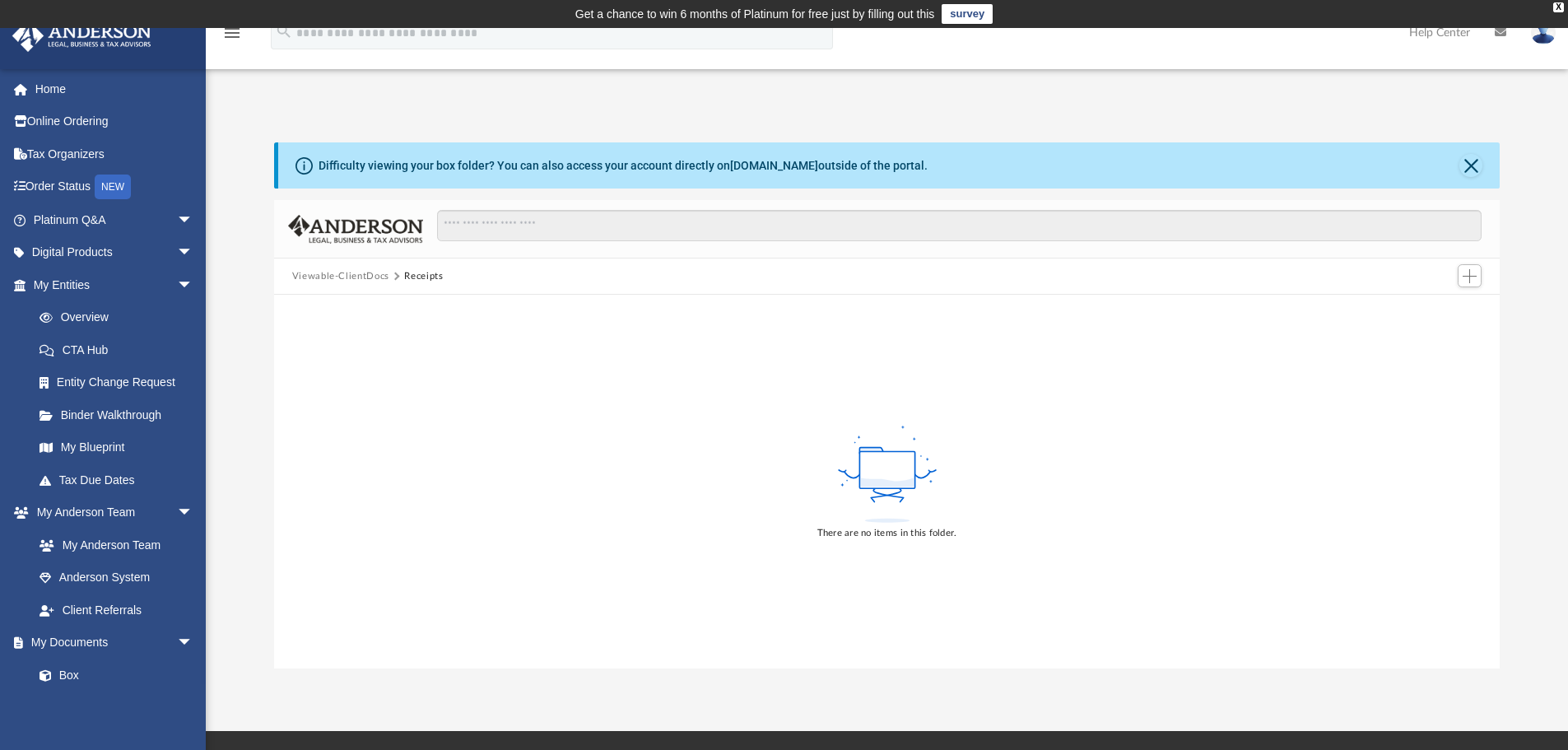
click at [343, 274] on button "Viewable-ClientDocs" at bounding box center [341, 277] width 97 height 14
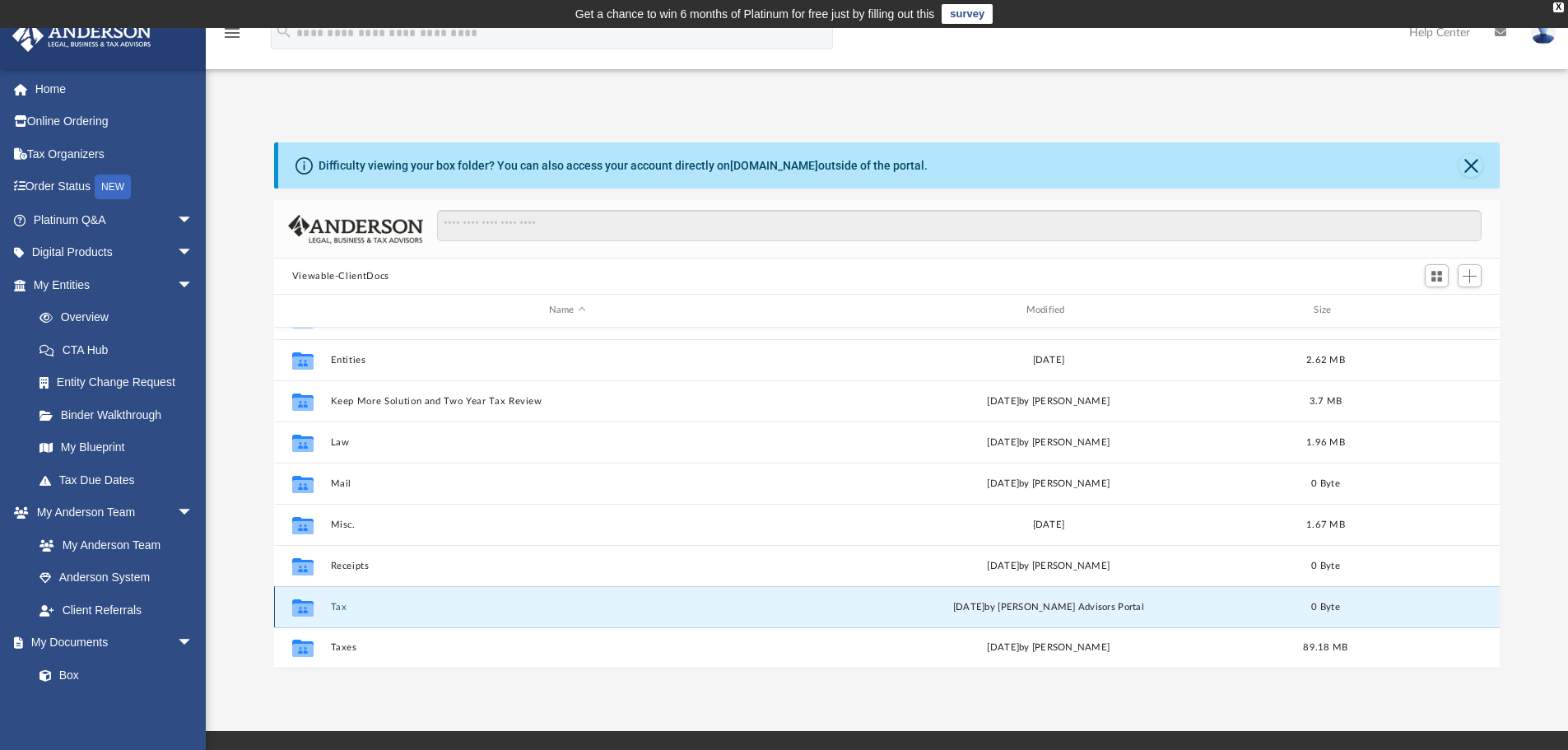
click at [333, 607] on button "Tax" at bounding box center [567, 608] width 474 height 11
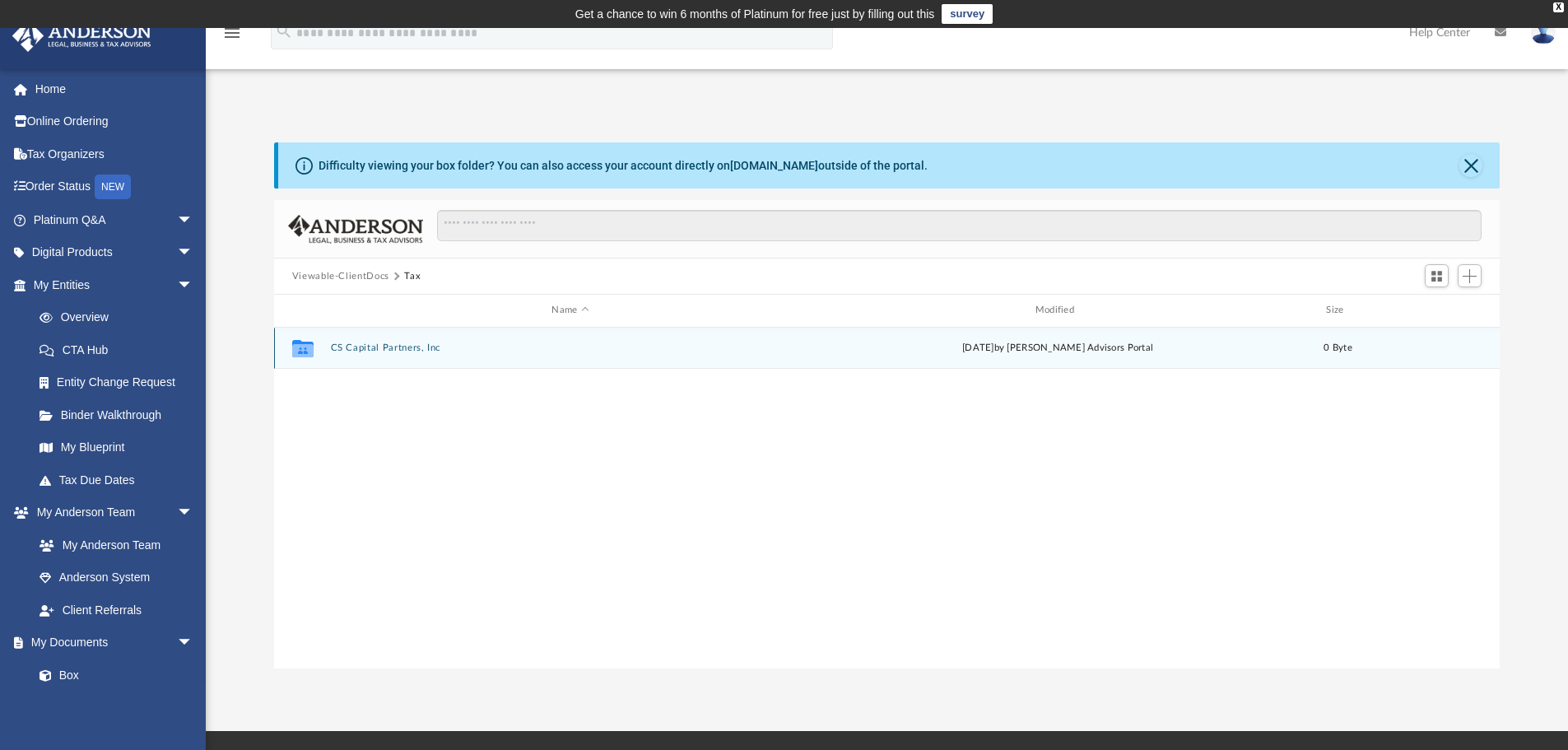
scroll to position [0, 0]
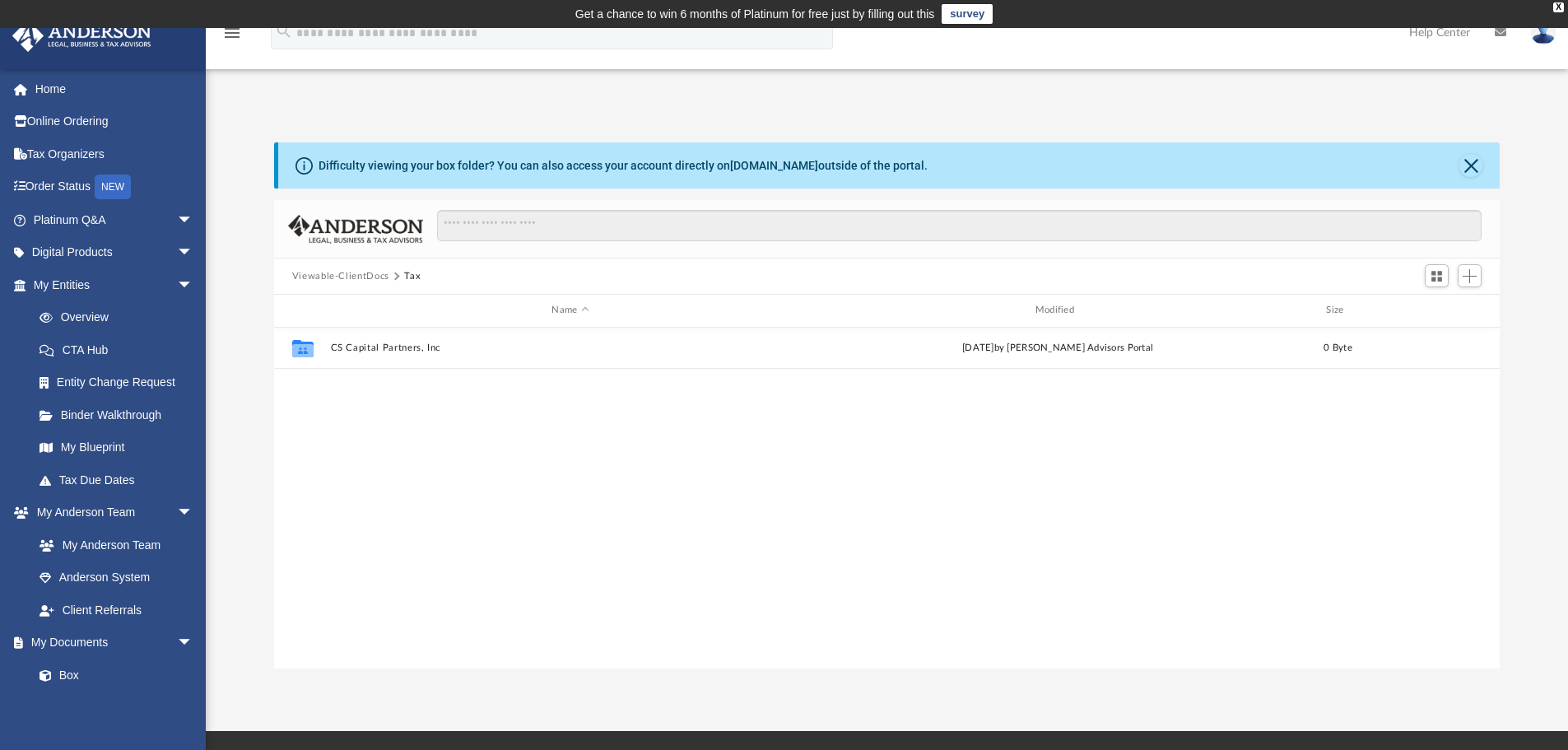
click at [356, 273] on button "Viewable-ClientDocs" at bounding box center [341, 277] width 97 height 14
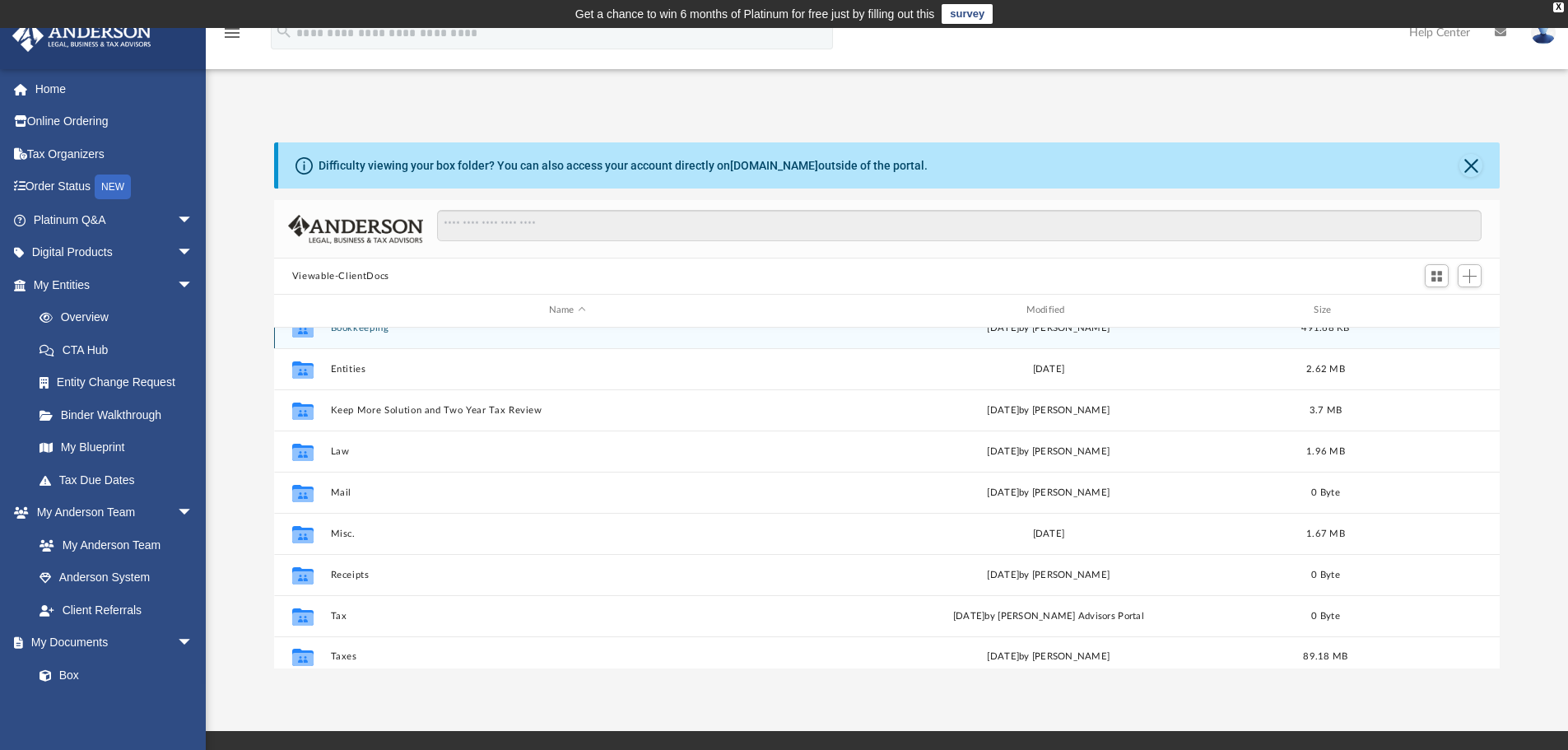
scroll to position [30, 0]
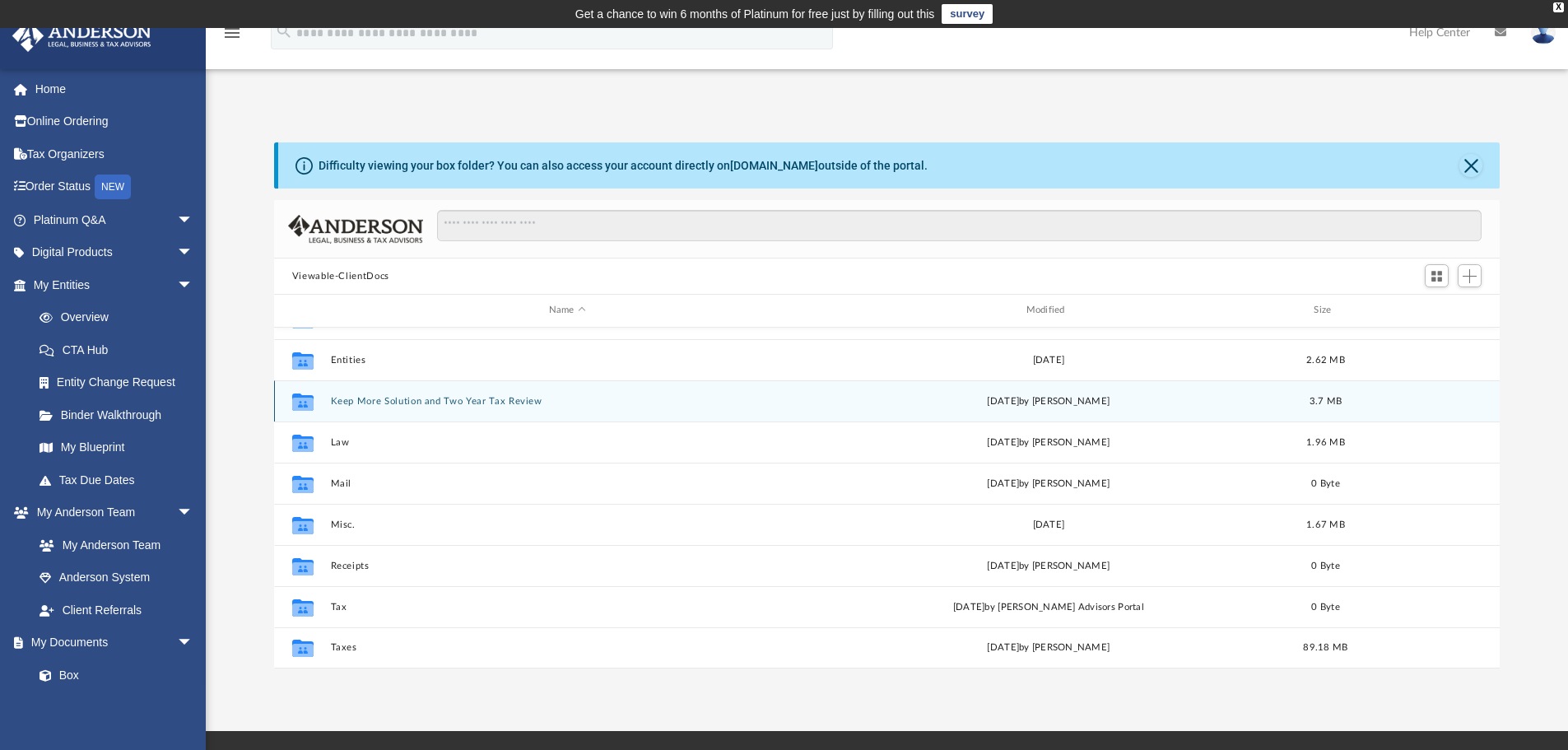
click at [390, 400] on button "Keep More Solution and Two Year Tax Review" at bounding box center [567, 401] width 474 height 11
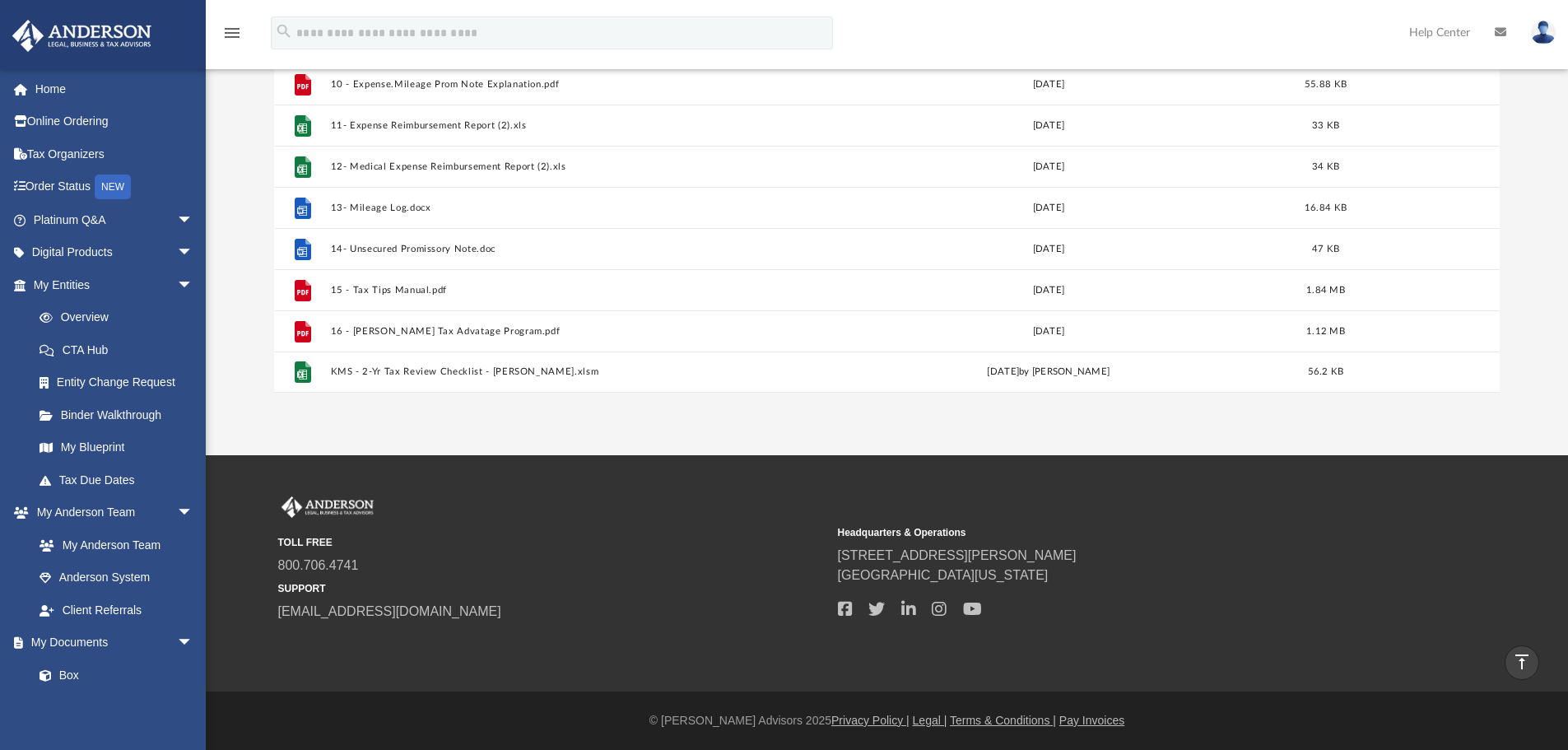
scroll to position [0, 0]
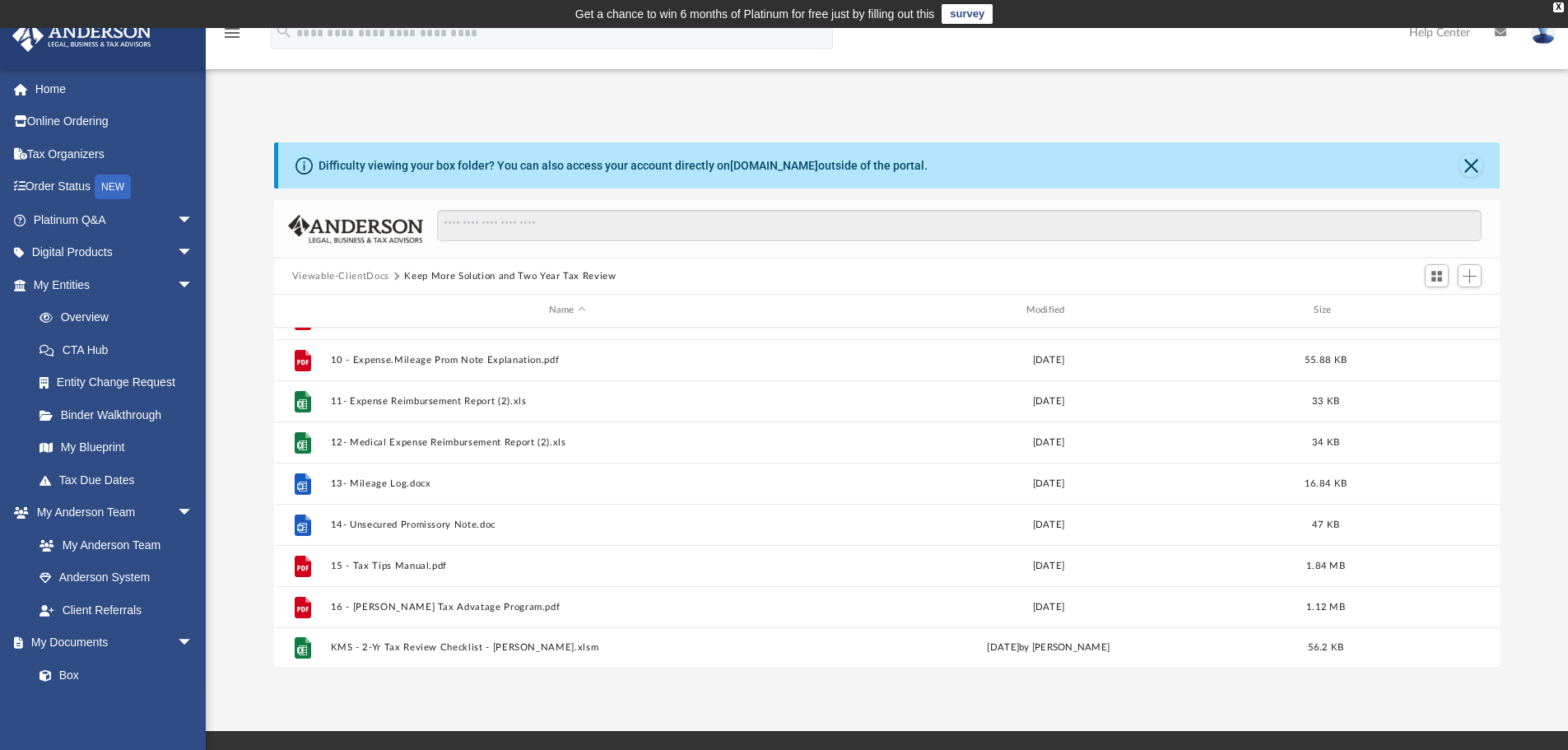
click at [369, 271] on button "Viewable-ClientDocs" at bounding box center [341, 277] width 97 height 14
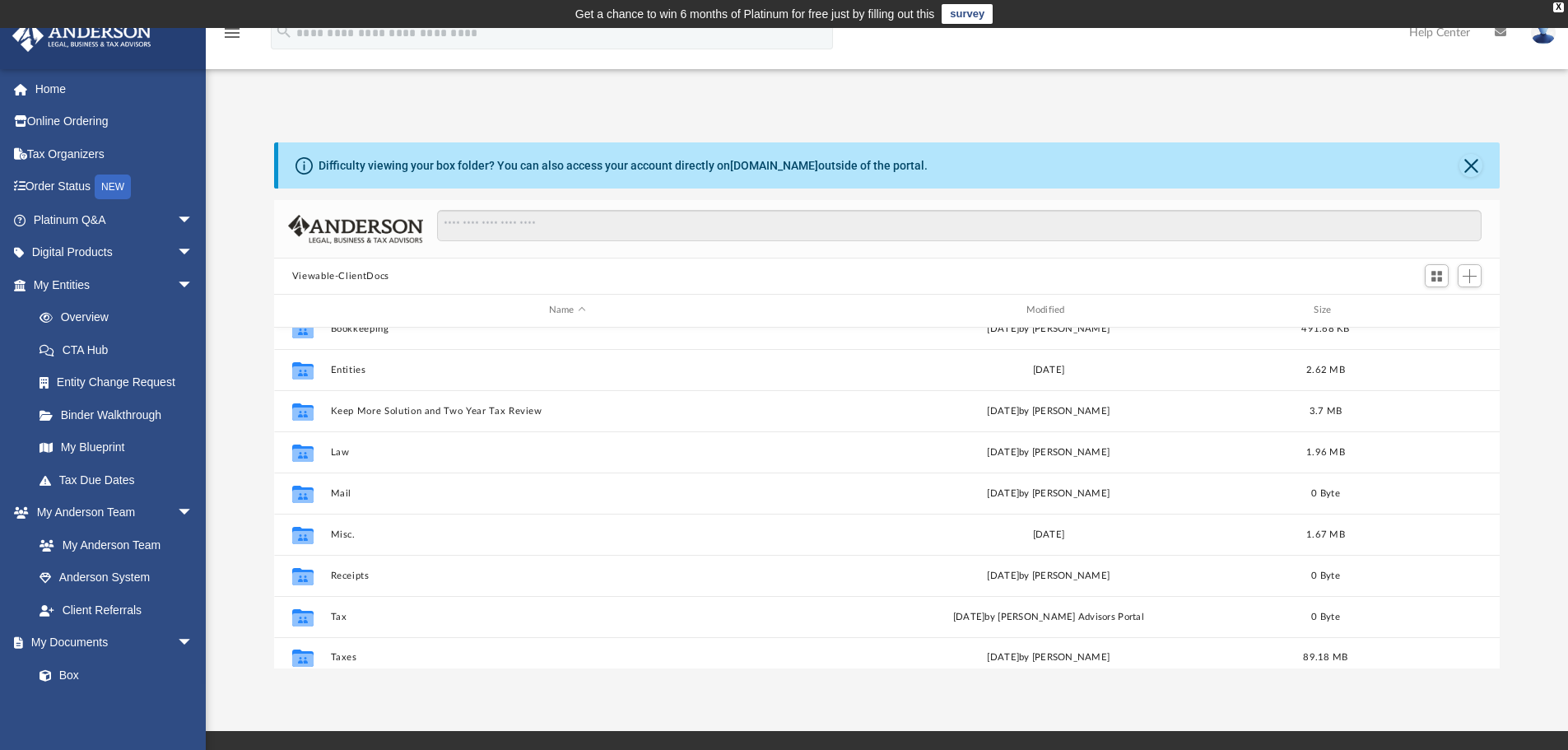
scroll to position [30, 0]
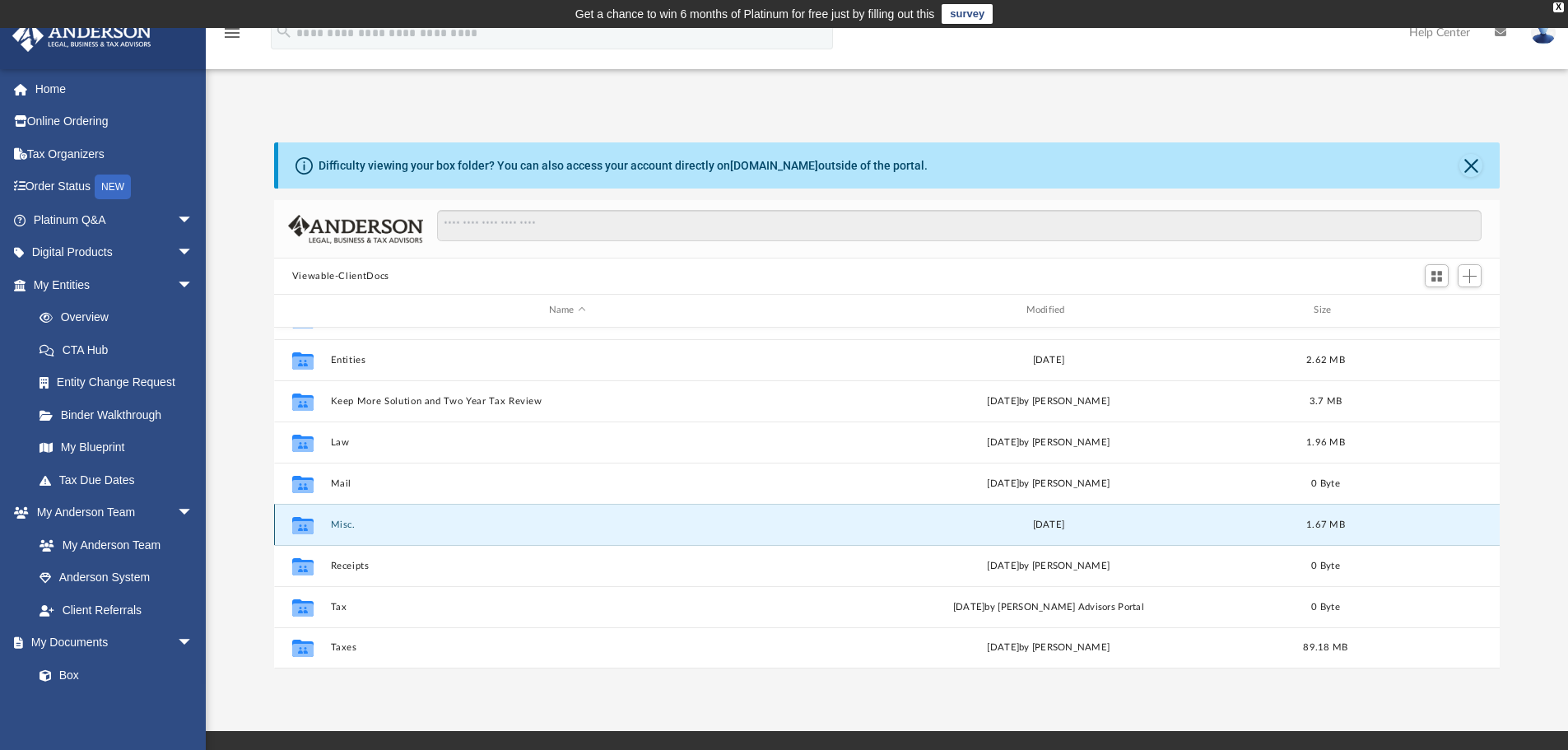
click at [336, 523] on button "Misc." at bounding box center [567, 525] width 474 height 11
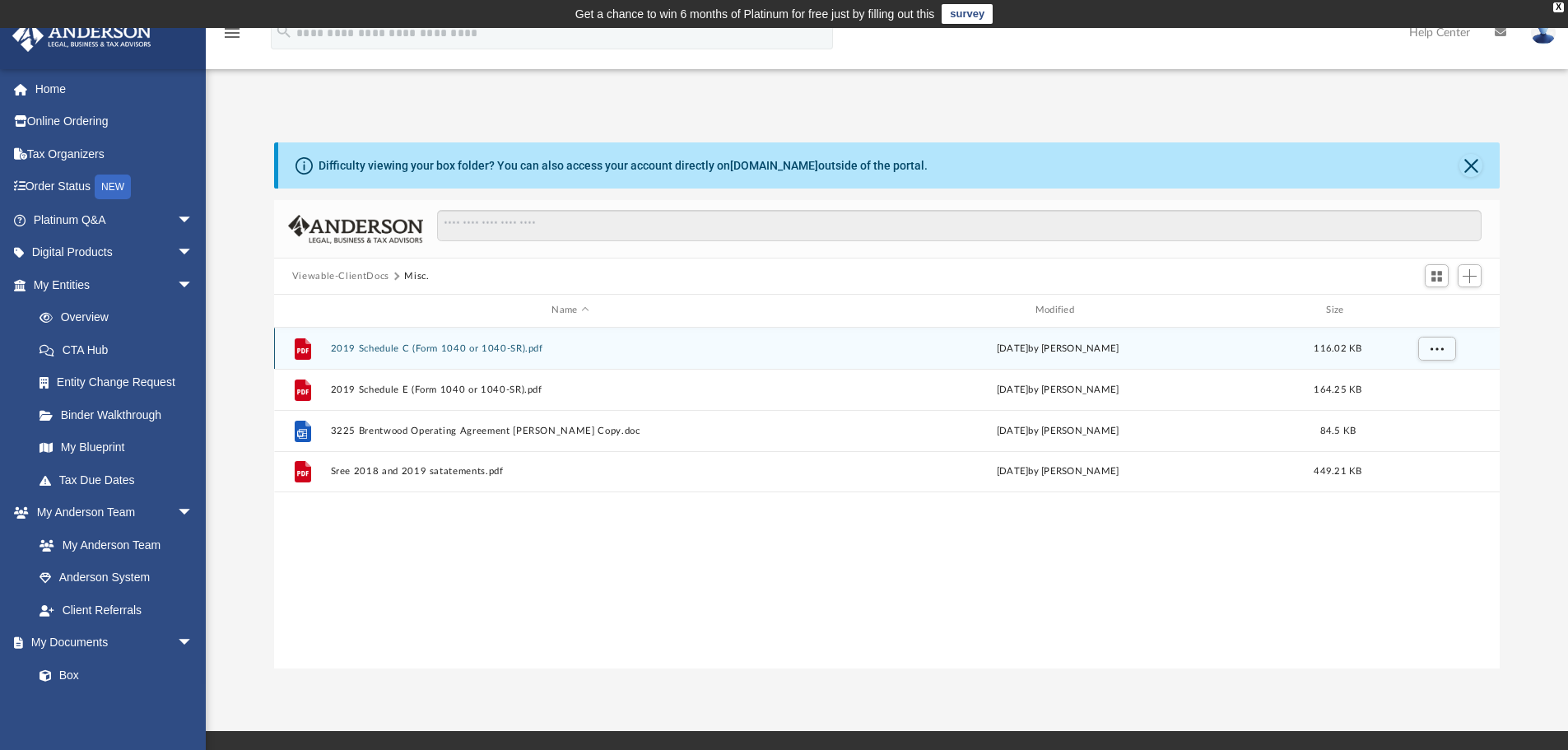
scroll to position [0, 0]
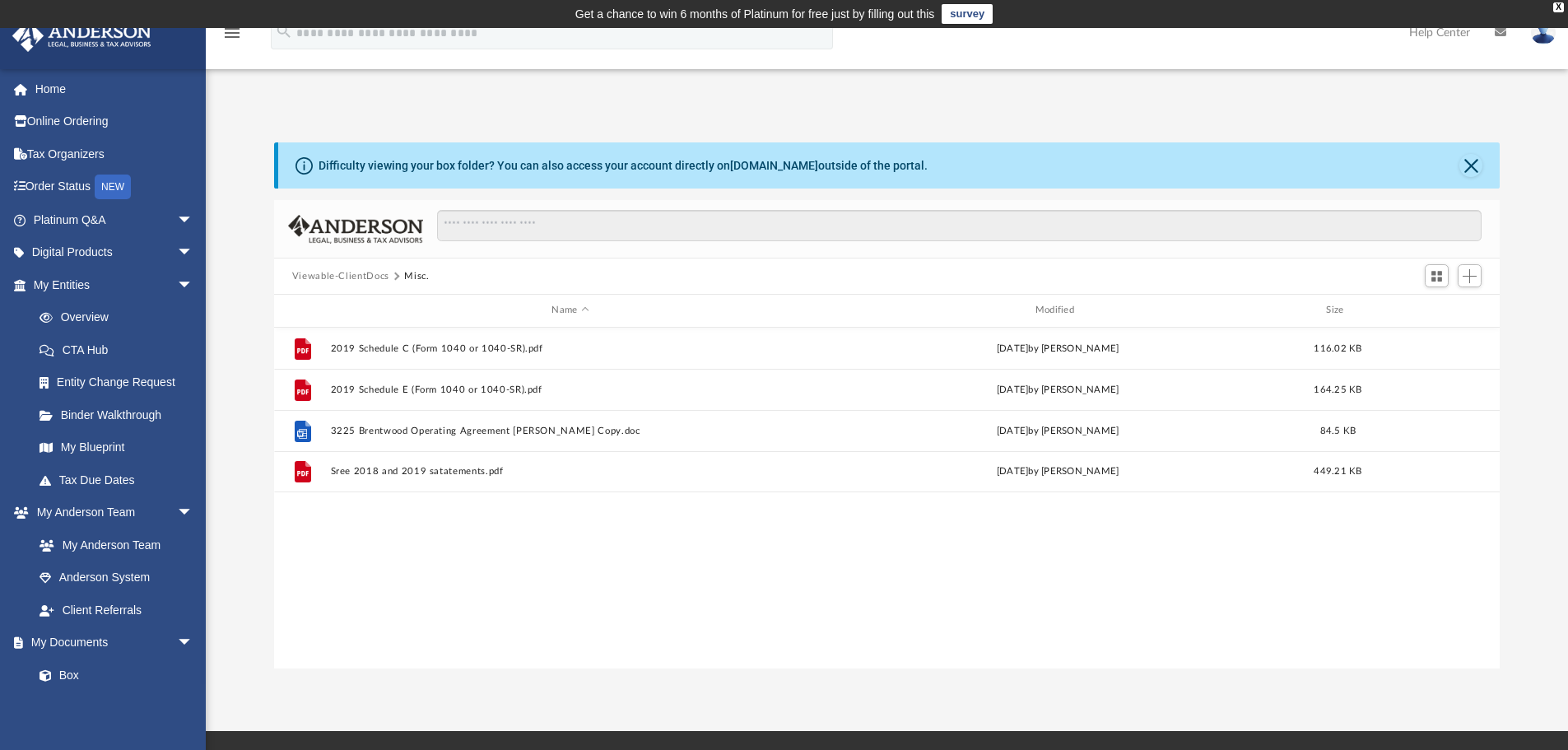
click at [363, 275] on button "Viewable-ClientDocs" at bounding box center [341, 277] width 97 height 14
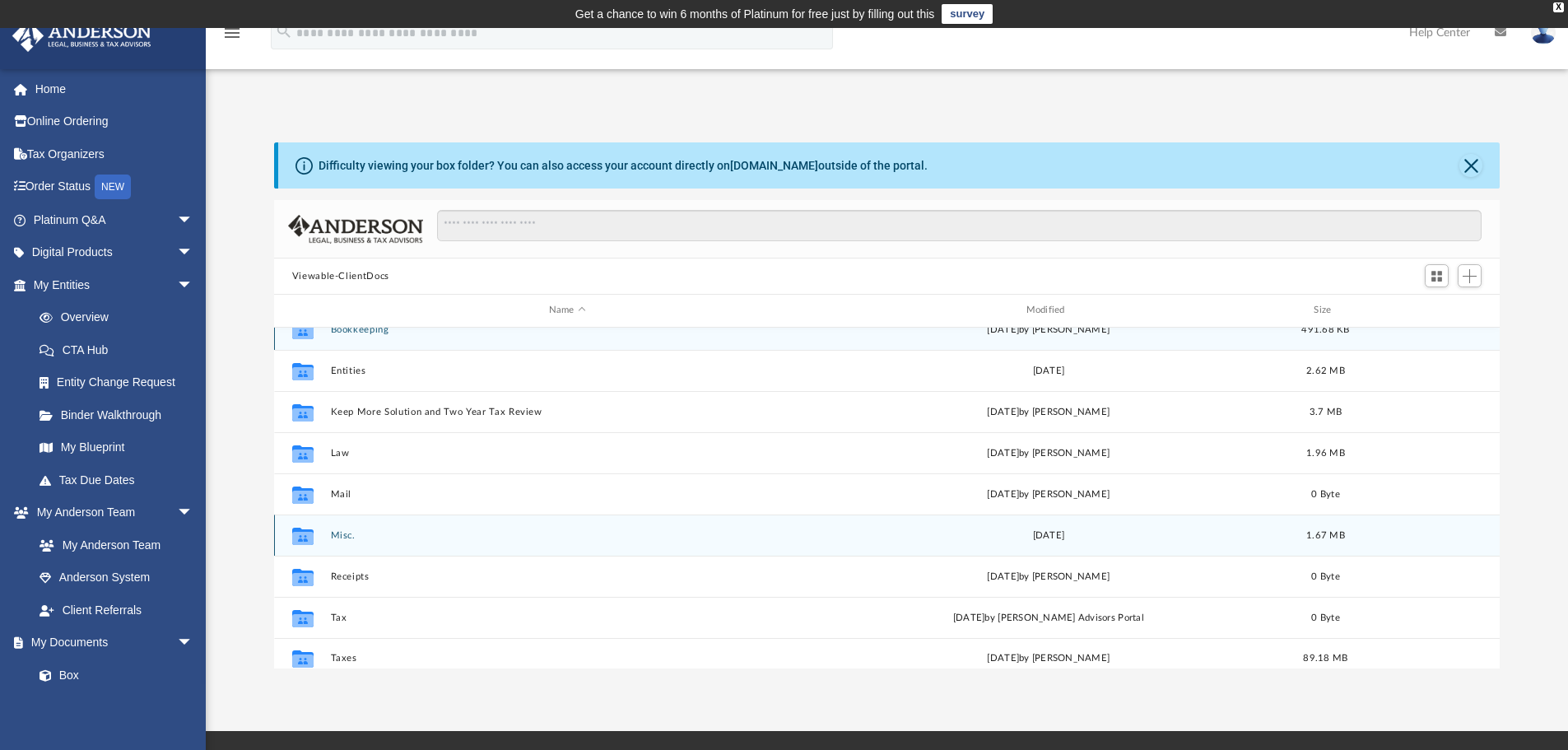
scroll to position [30, 0]
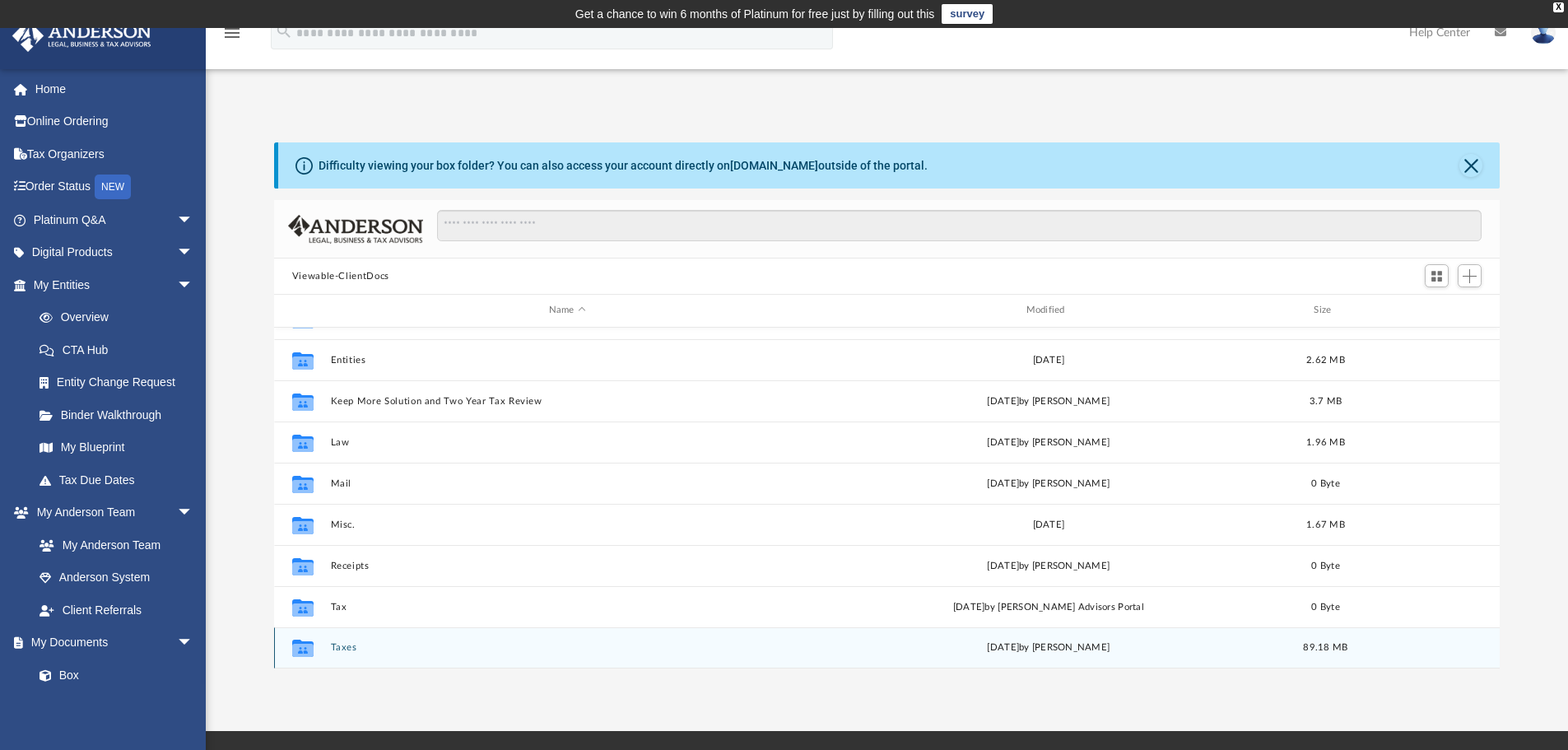
click at [336, 649] on button "Taxes" at bounding box center [567, 647] width 474 height 11
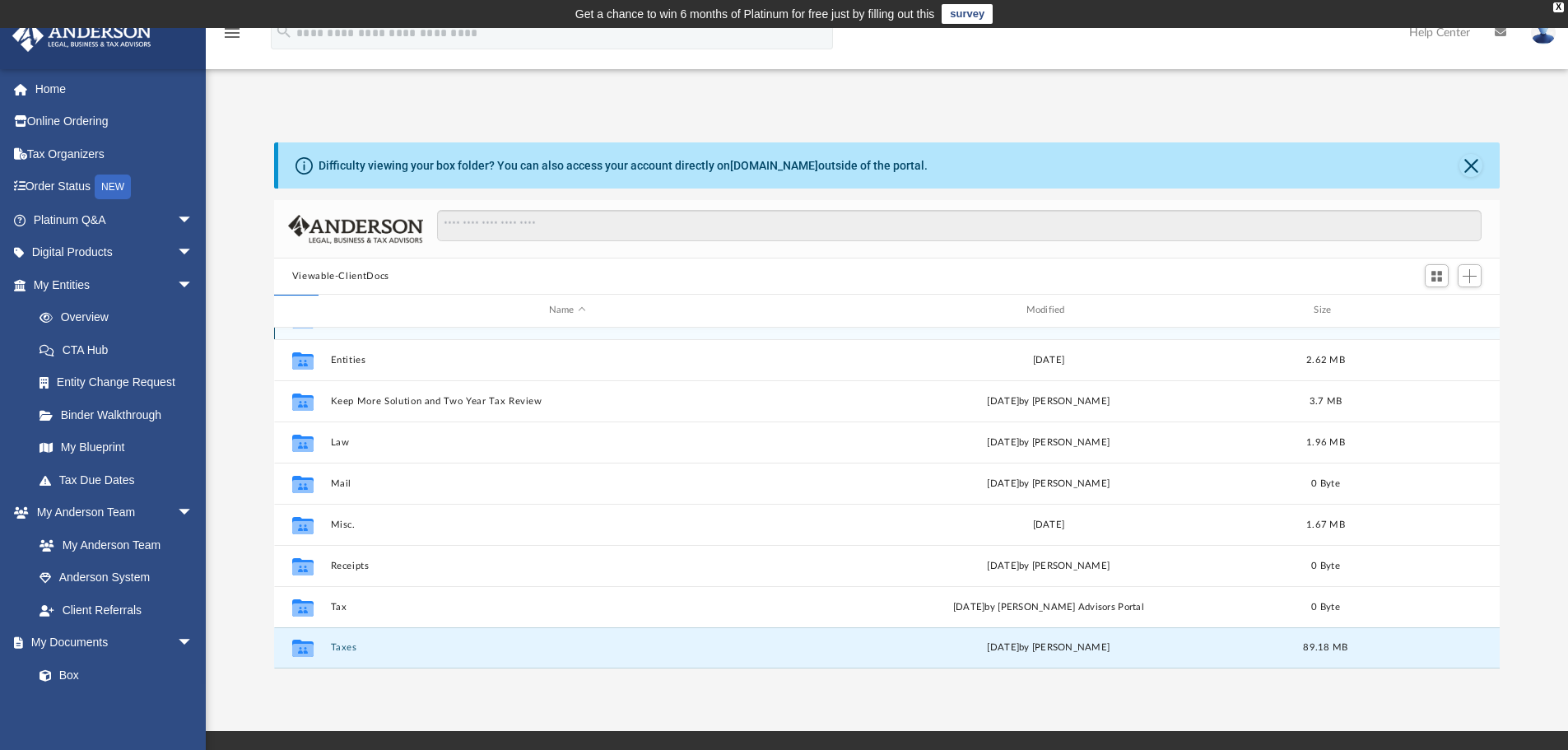
scroll to position [0, 0]
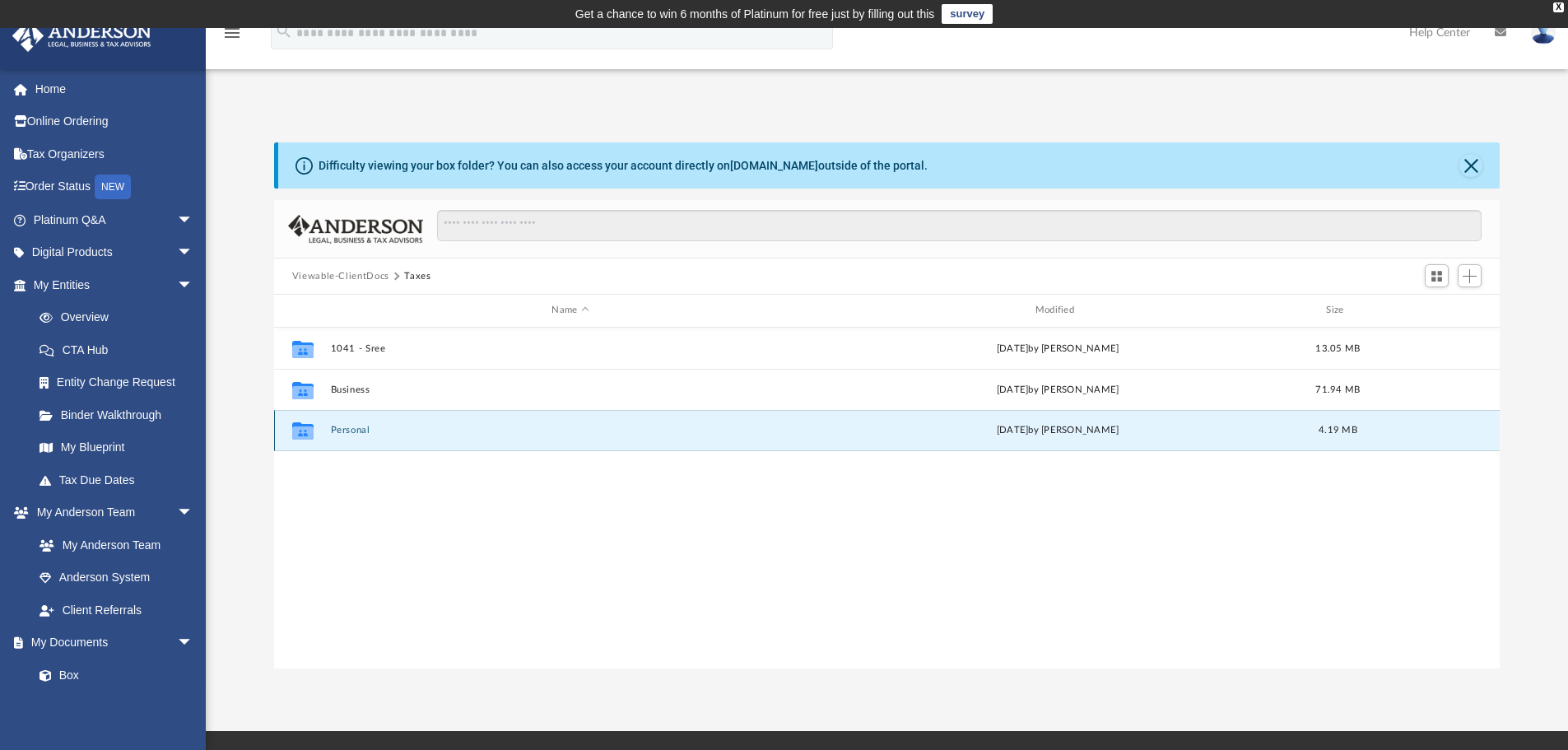
click at [342, 428] on button "Personal" at bounding box center [570, 430] width 479 height 11
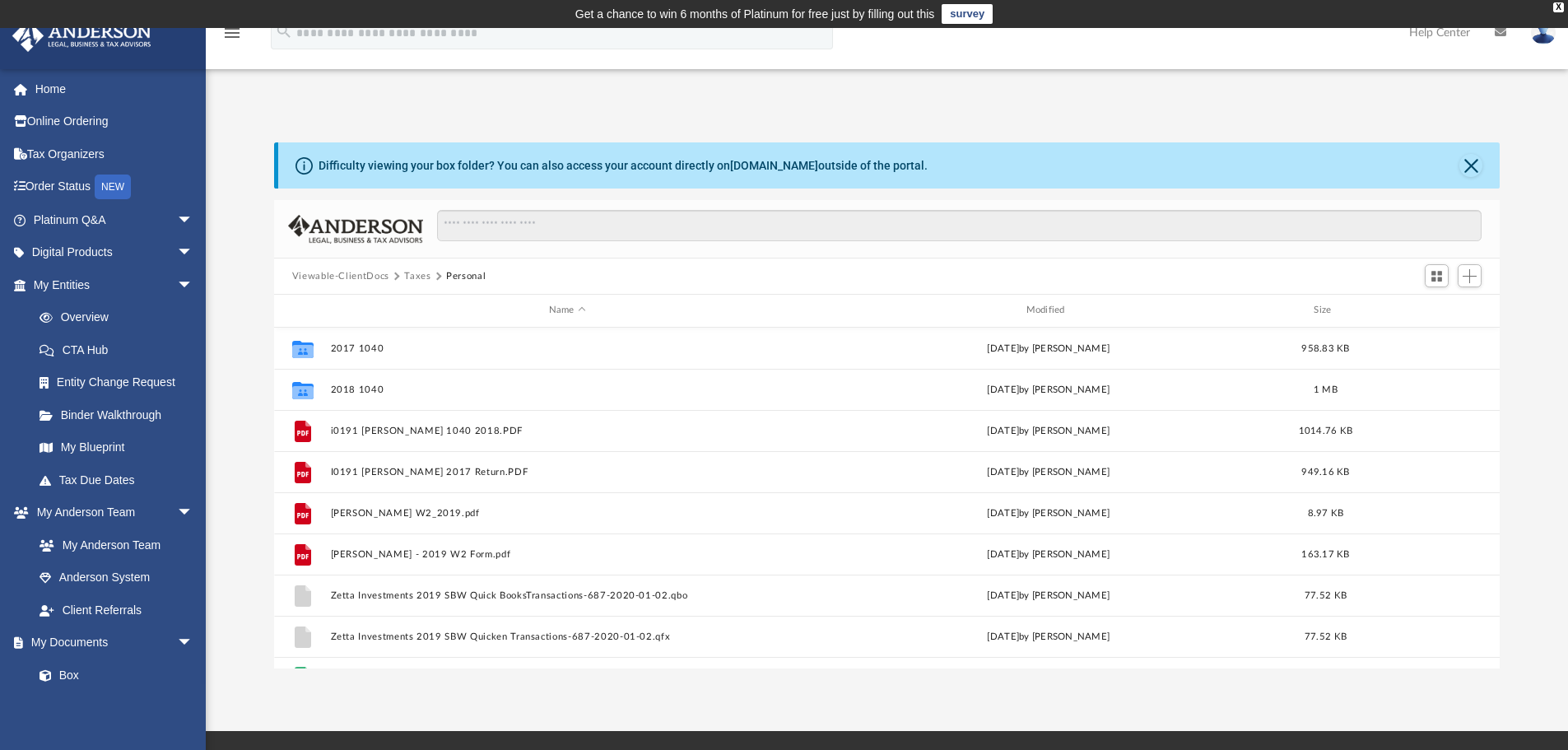
click at [427, 275] on button "Taxes" at bounding box center [416, 277] width 26 height 14
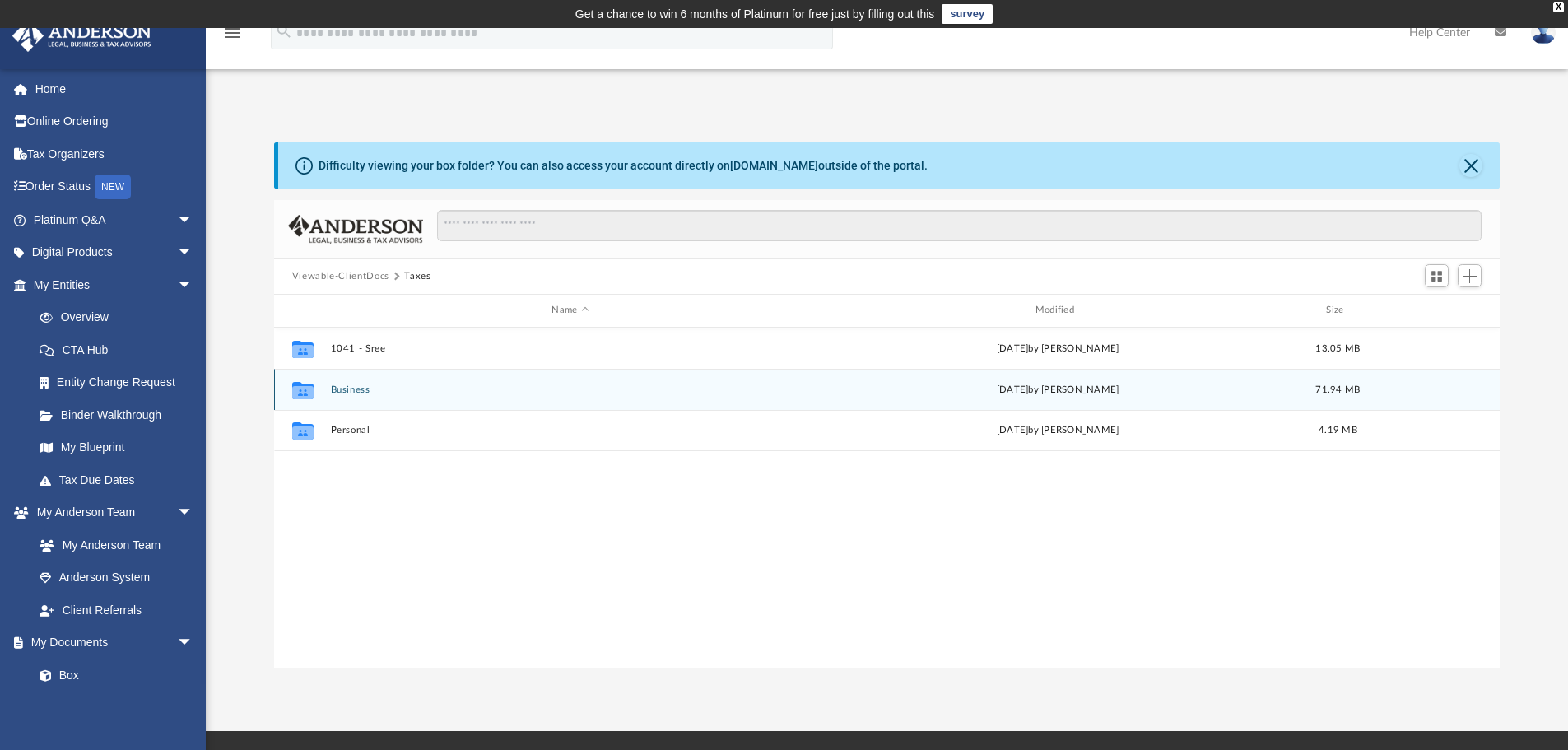
click at [350, 390] on button "Business" at bounding box center [570, 389] width 479 height 11
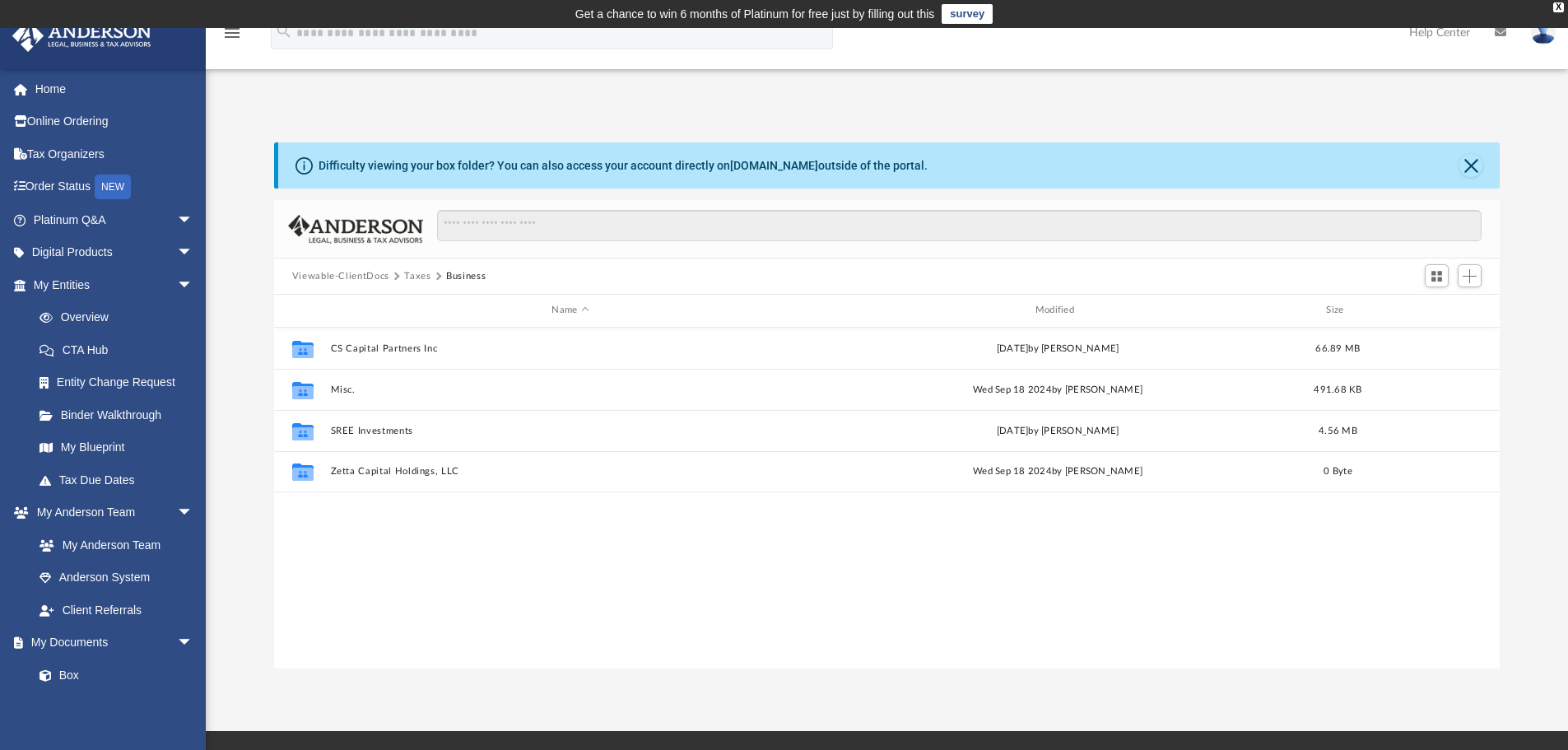
click at [406, 275] on button "Taxes" at bounding box center [416, 277] width 26 height 14
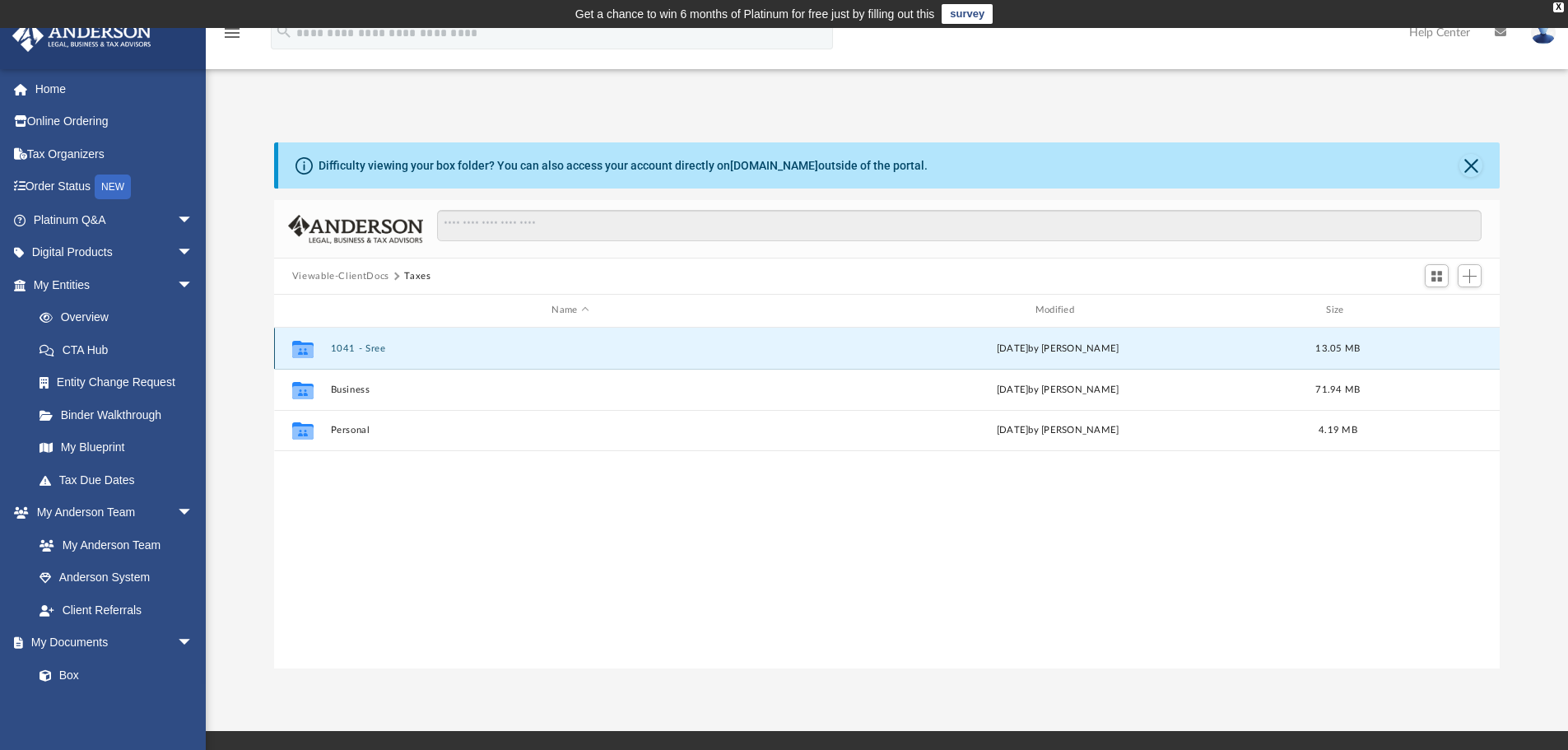
click at [364, 348] on button "1041 - Sree" at bounding box center [570, 349] width 479 height 11
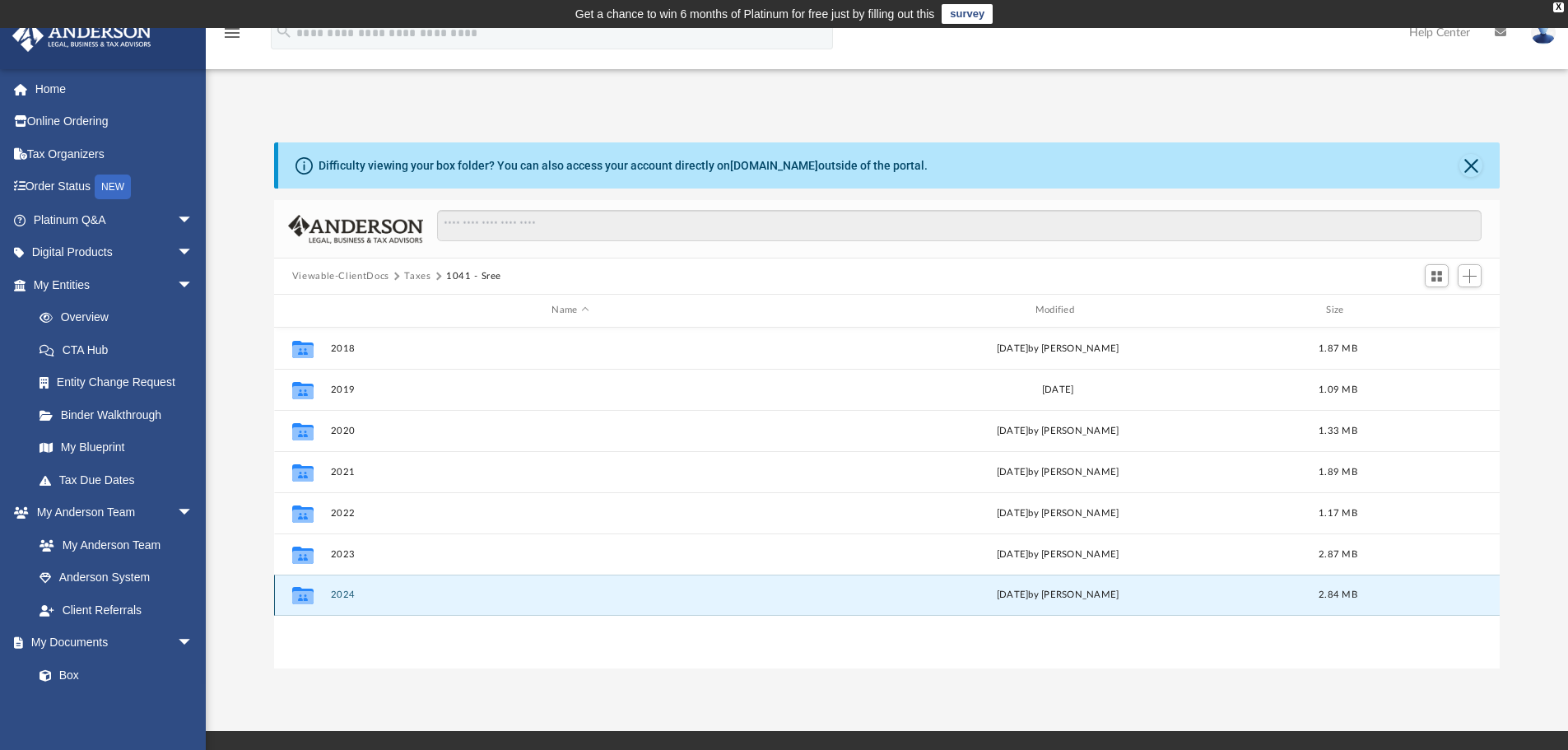
click at [340, 593] on button "2024" at bounding box center [570, 595] width 479 height 11
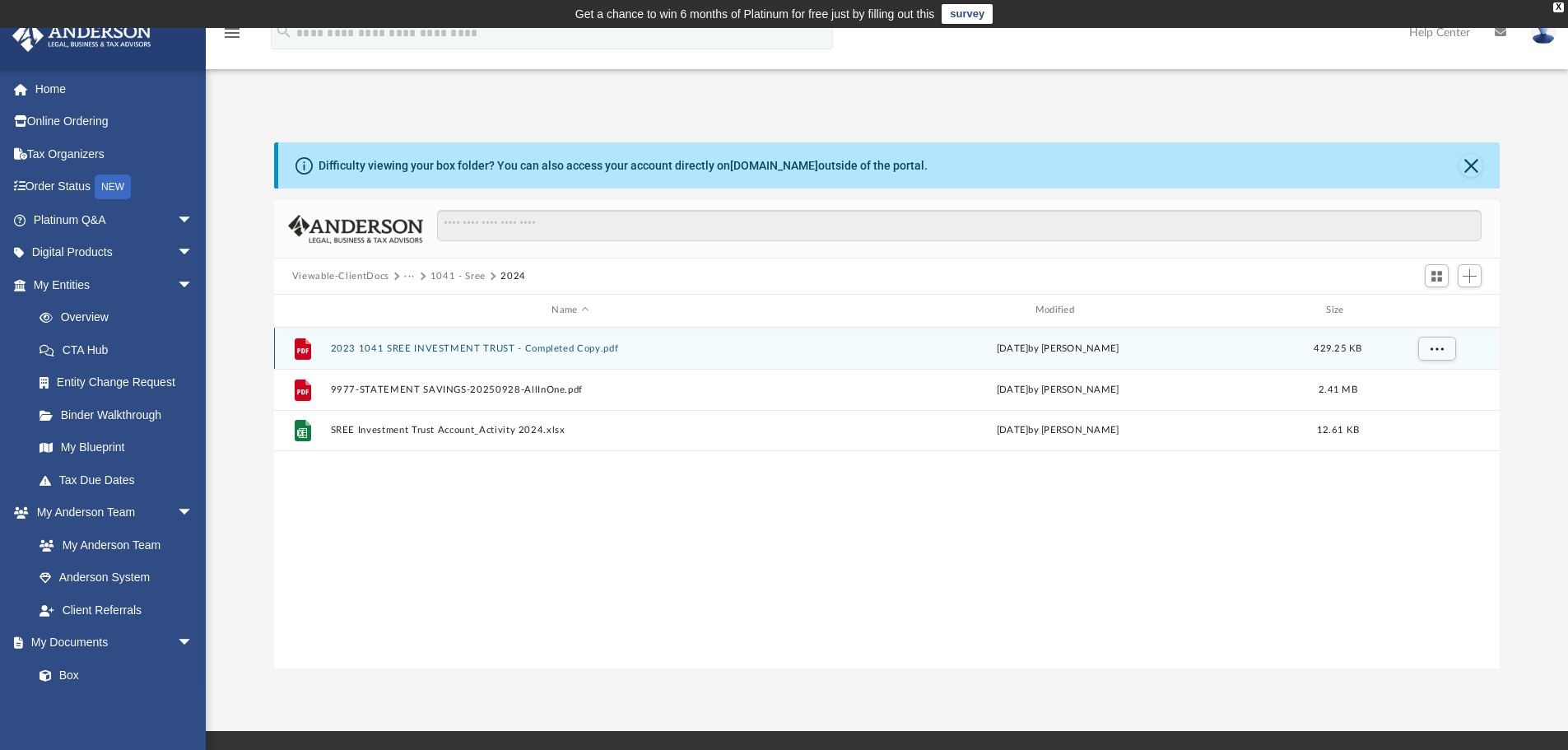
click at [448, 344] on button "2023 1041 SREE INVESTMENT TRUST - Completed Copy.pdf" at bounding box center [570, 349] width 479 height 11
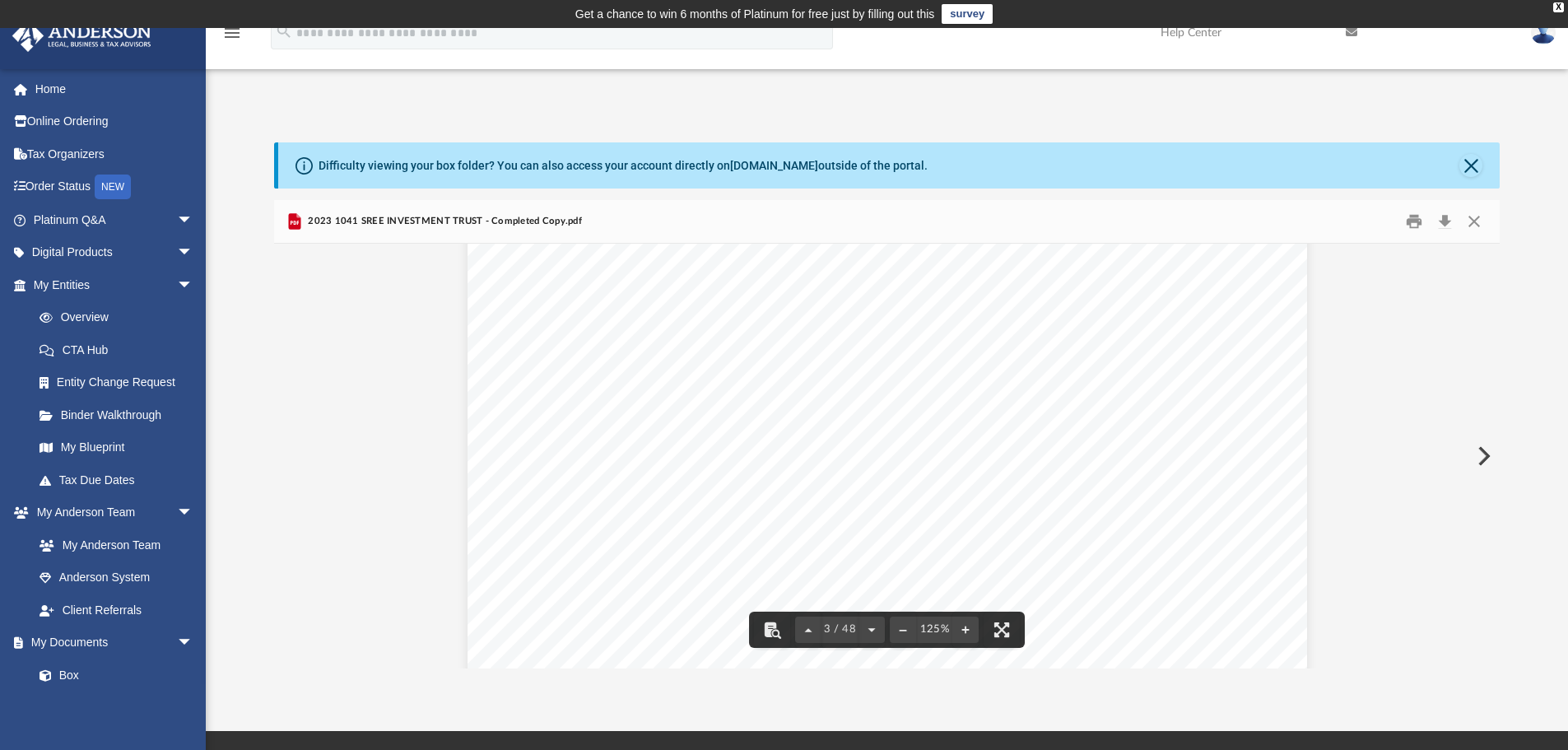
scroll to position [3046, 0]
click at [1478, 219] on button "Close" at bounding box center [1473, 222] width 30 height 25
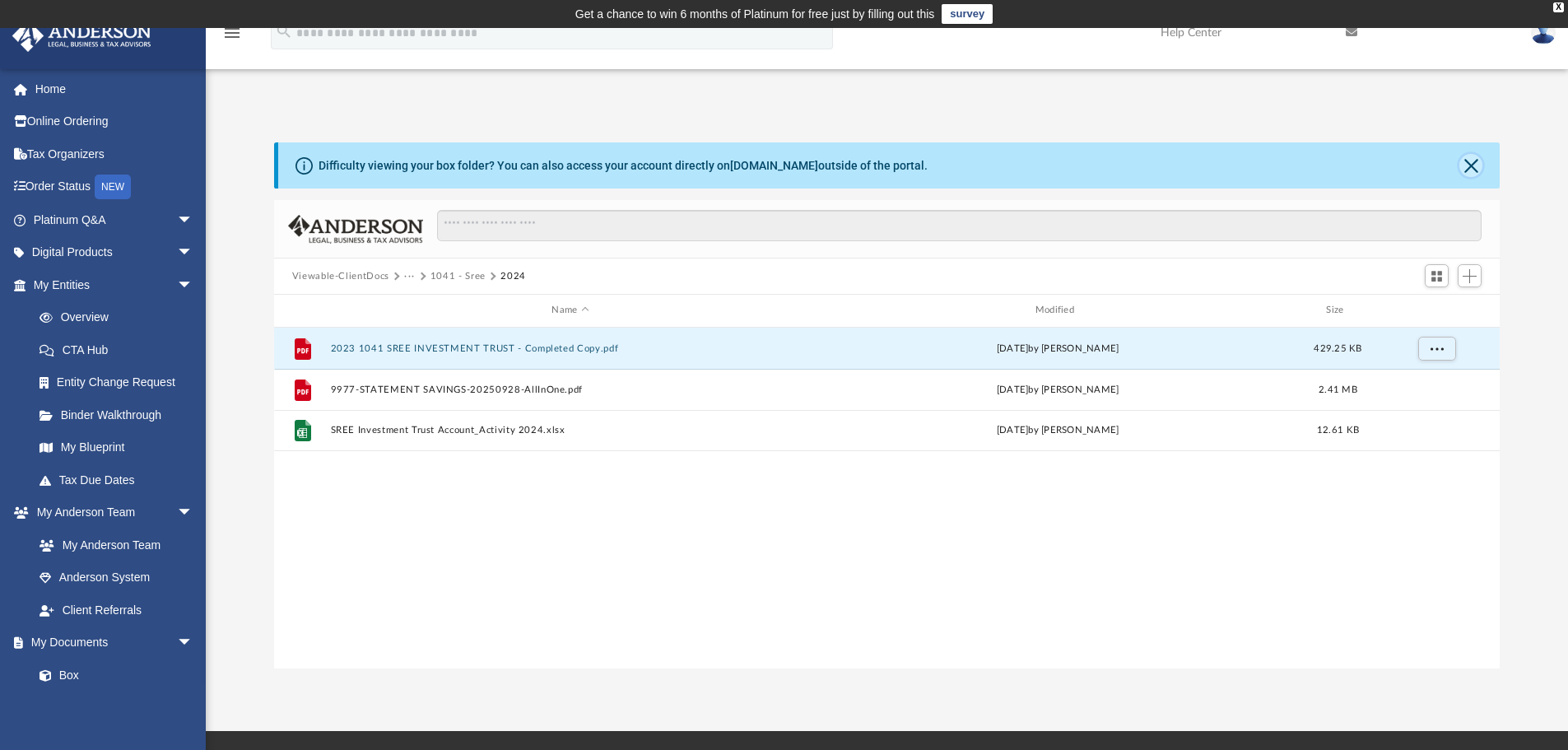
click at [1472, 166] on button "Close" at bounding box center [1471, 166] width 23 height 23
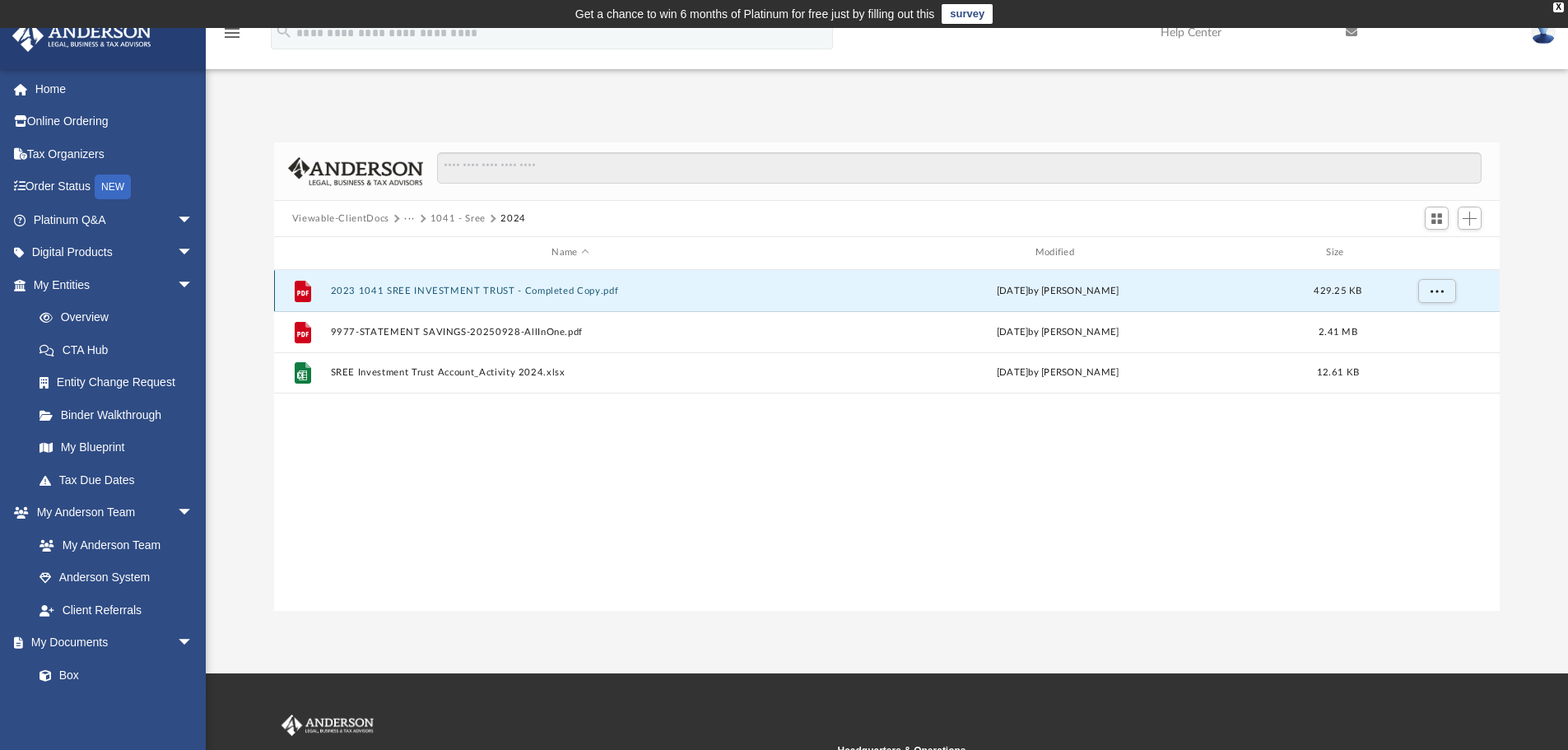
click at [411, 290] on button "2023 1041 SREE INVESTMENT TRUST - Completed Copy.pdf" at bounding box center [570, 291] width 479 height 11
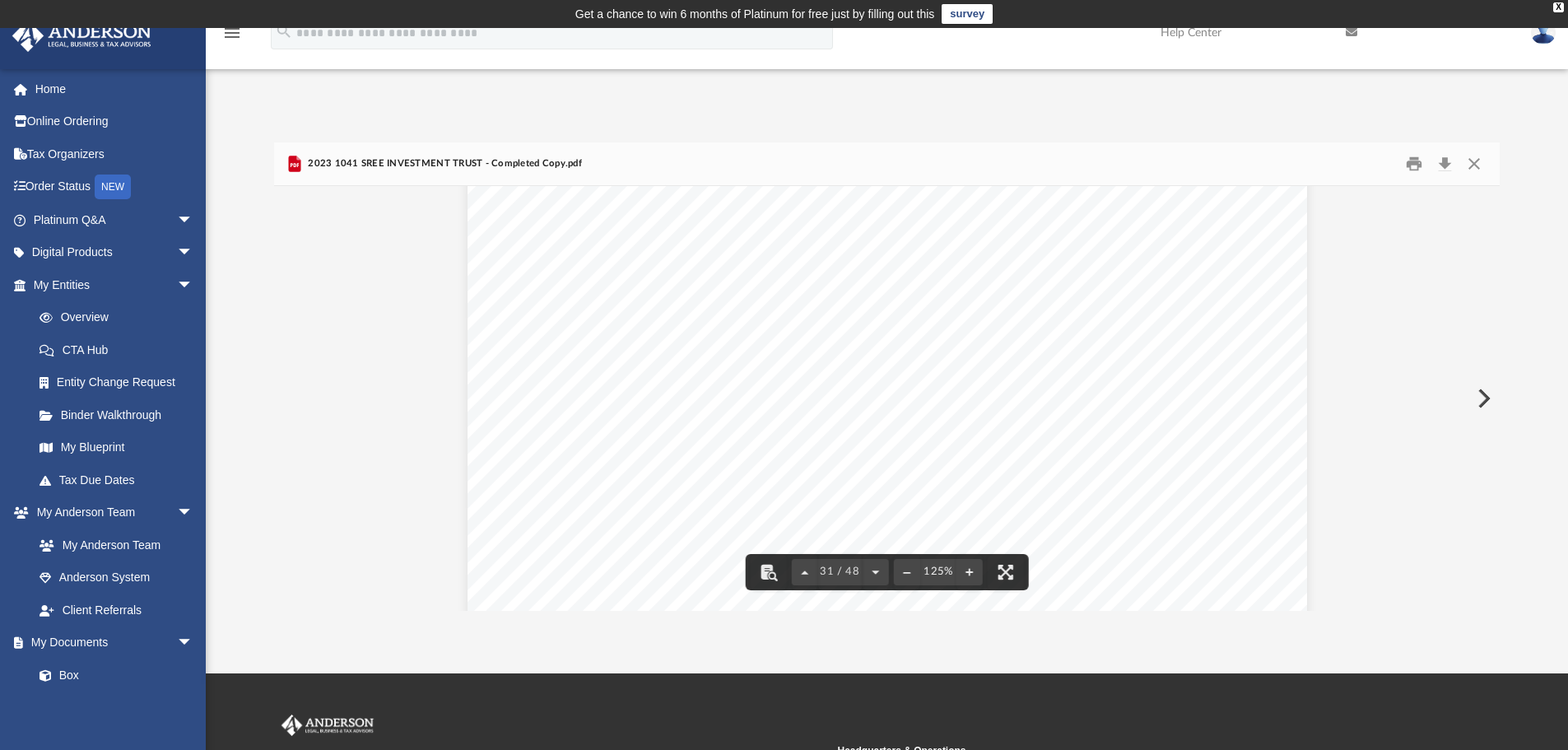
scroll to position [33997, 0]
click at [1475, 169] on button "Close" at bounding box center [1473, 164] width 30 height 25
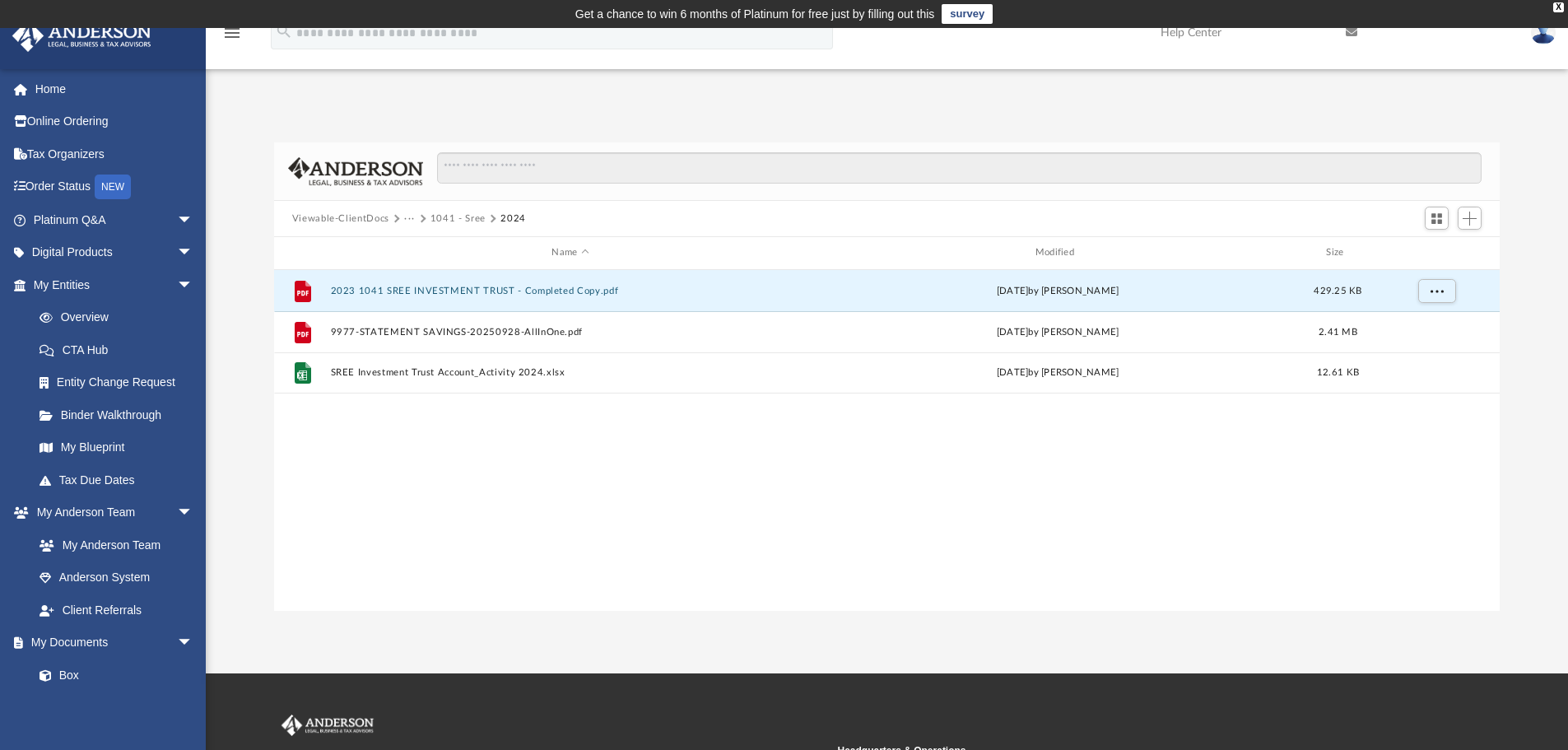
click at [628, 493] on div "File 2023 1041 SREE INVESTMENT TRUST - Completed Copy.pdf [DATE] by [PERSON_NAM…" at bounding box center [887, 441] width 1226 height 341
